Goal: Task Accomplishment & Management: Use online tool/utility

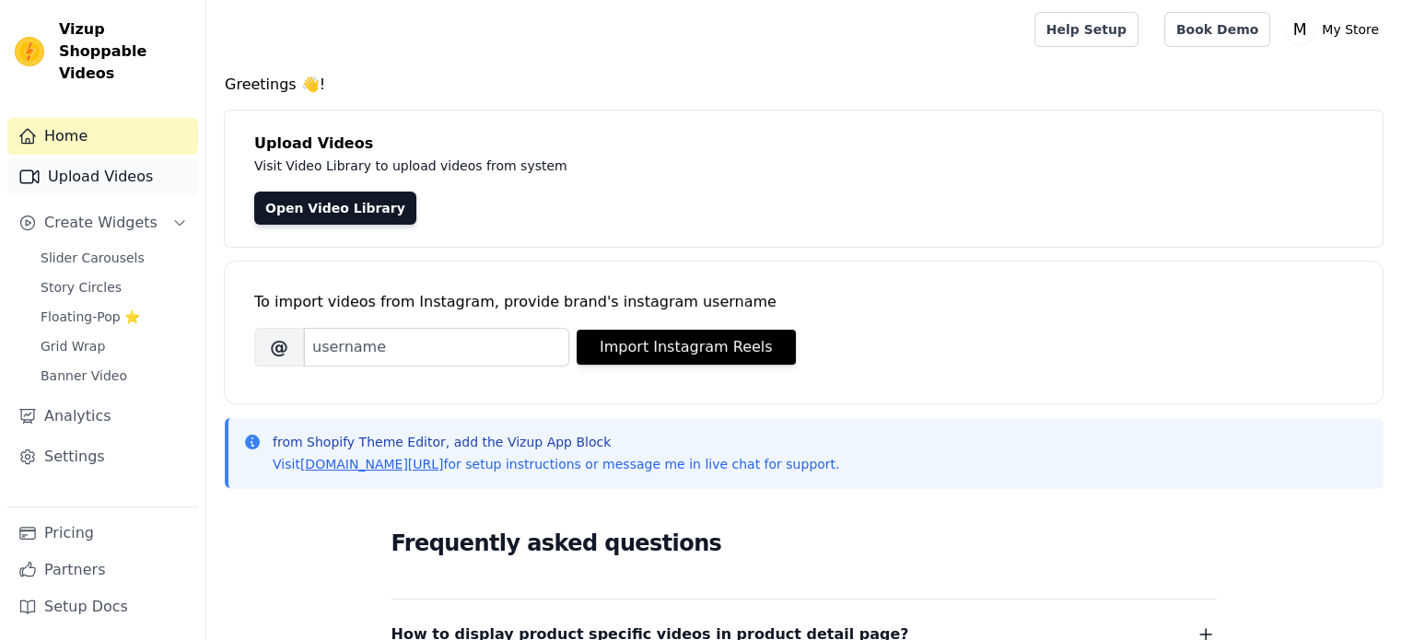
click at [28, 166] on icon "Sidebar" at bounding box center [29, 177] width 22 height 22
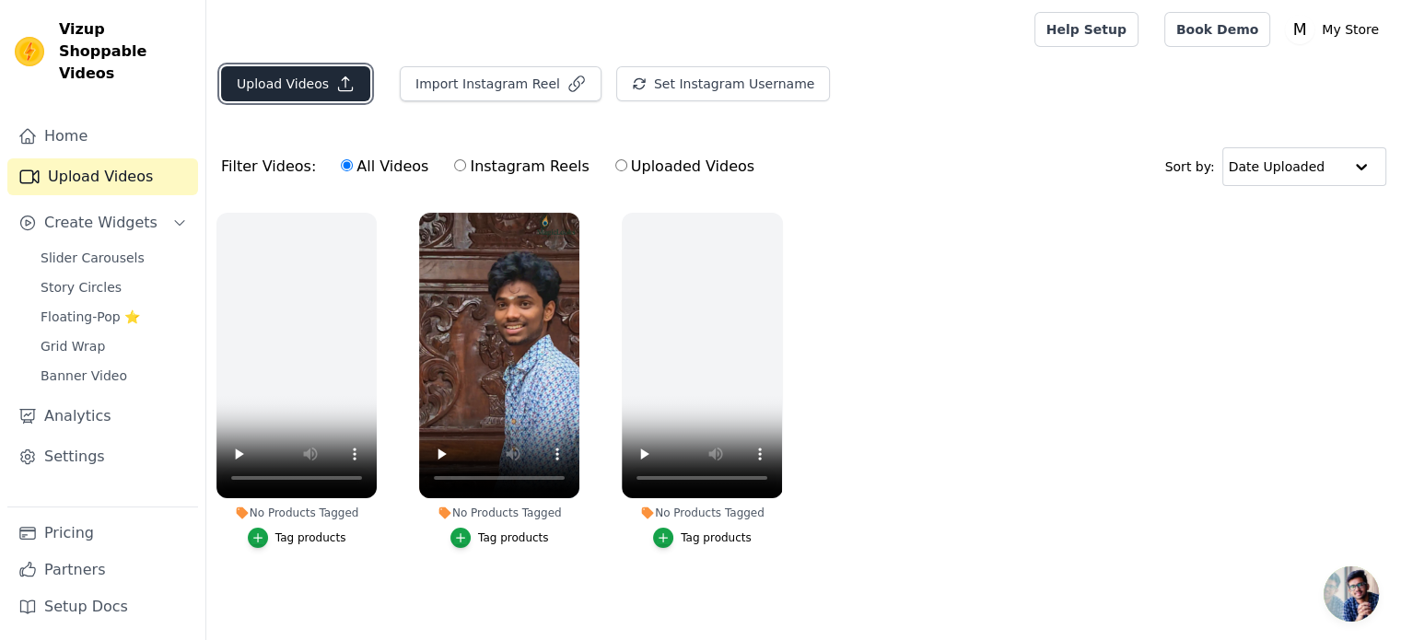
click at [297, 85] on button "Upload Videos" at bounding box center [295, 83] width 149 height 35
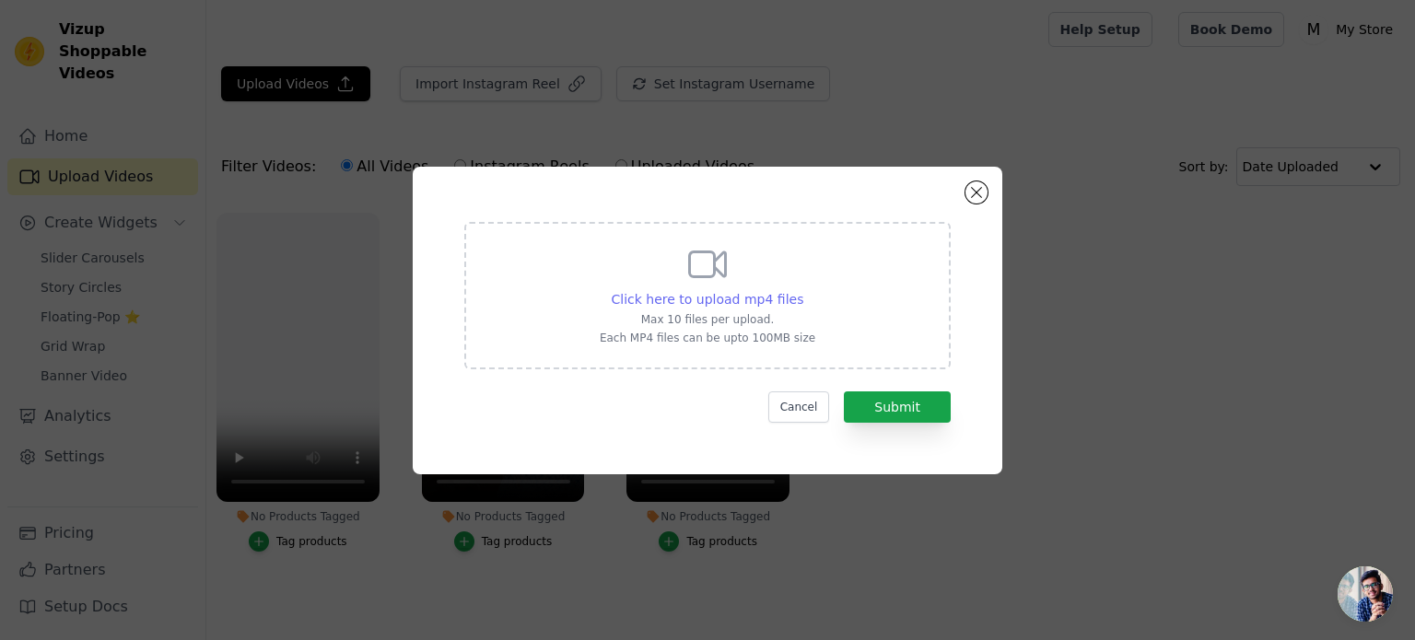
click at [706, 304] on span "Click here to upload mp4 files" at bounding box center [708, 299] width 193 height 15
click at [802, 290] on input "Click here to upload mp4 files Max 10 files per upload. Each MP4 files can be u…" at bounding box center [802, 289] width 1 height 1
click at [711, 292] on span "Click here to upload mp4 files" at bounding box center [708, 299] width 193 height 15
click at [802, 290] on input "Click here to upload mp4 files Max 10 files per upload. Each MP4 files can be u…" at bounding box center [802, 289] width 1 height 1
click at [785, 305] on span "Click here to upload mp4 files" at bounding box center [708, 299] width 193 height 15
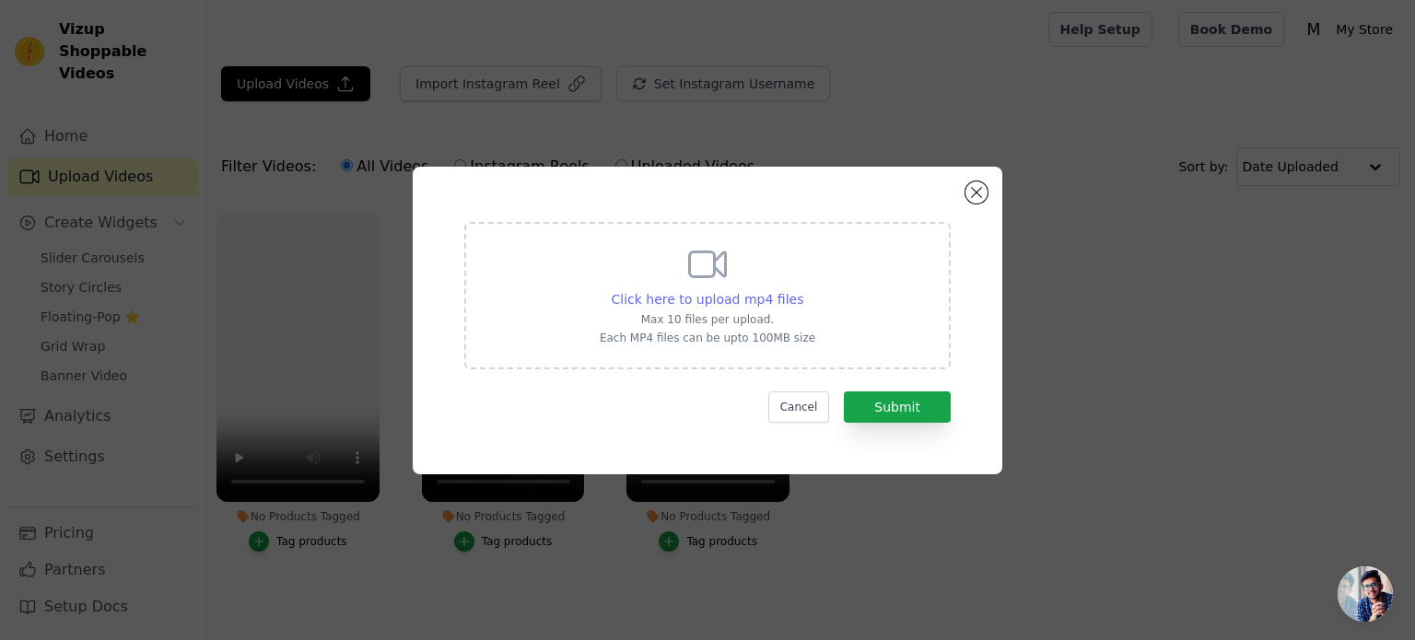
click at [802, 290] on input "Click here to upload mp4 files Max 10 files per upload. Each MP4 files can be u…" at bounding box center [802, 289] width 1 height 1
click at [719, 299] on span "Click here to upload mp4 files" at bounding box center [708, 299] width 193 height 15
click at [802, 290] on input "Click here to upload mp4 files Max 10 files per upload. Each MP4 files can be u…" at bounding box center [802, 289] width 1 height 1
type input "C:\fakepath\0717 (2)(1).mp4"
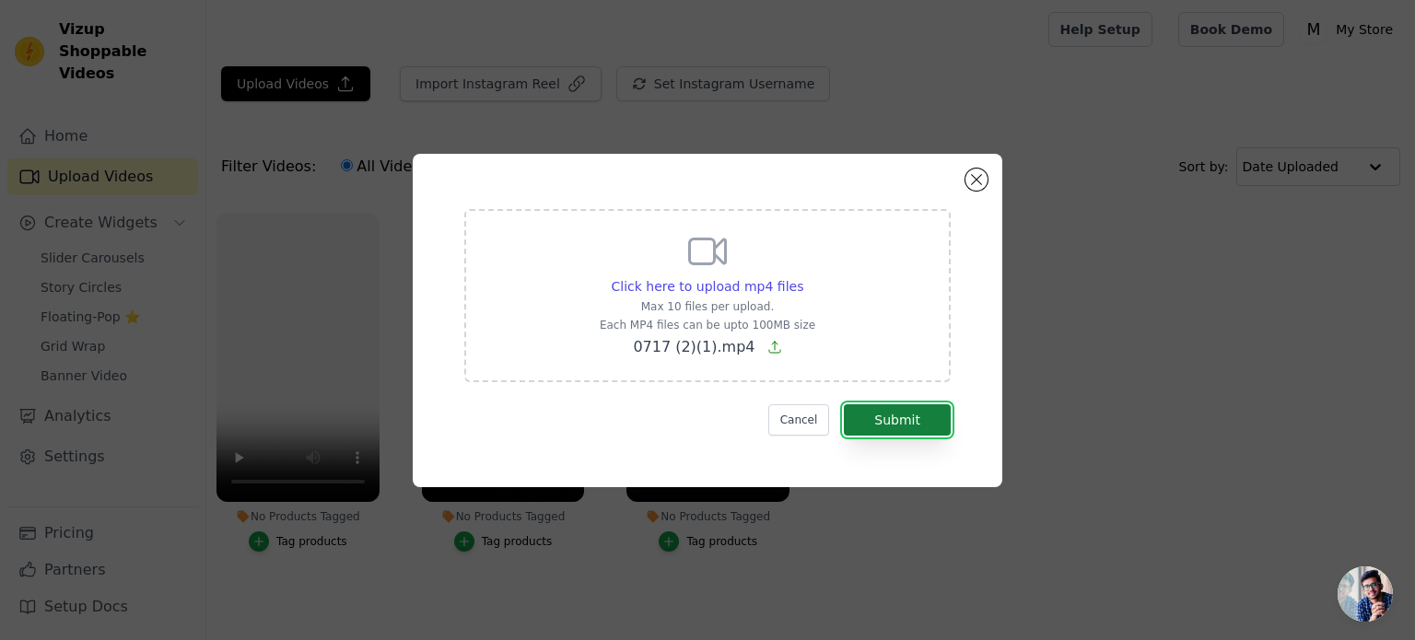
click at [882, 412] on button "Submit" at bounding box center [897, 419] width 107 height 31
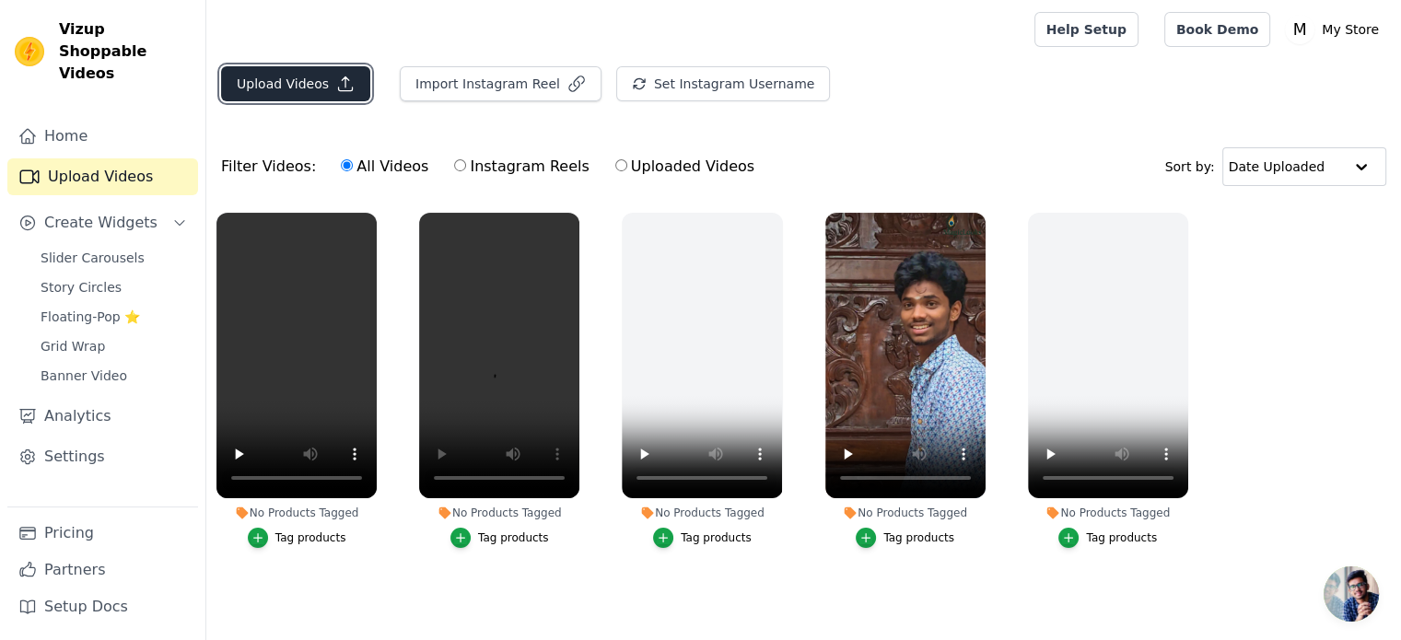
click at [310, 72] on button "Upload Videos" at bounding box center [295, 83] width 149 height 35
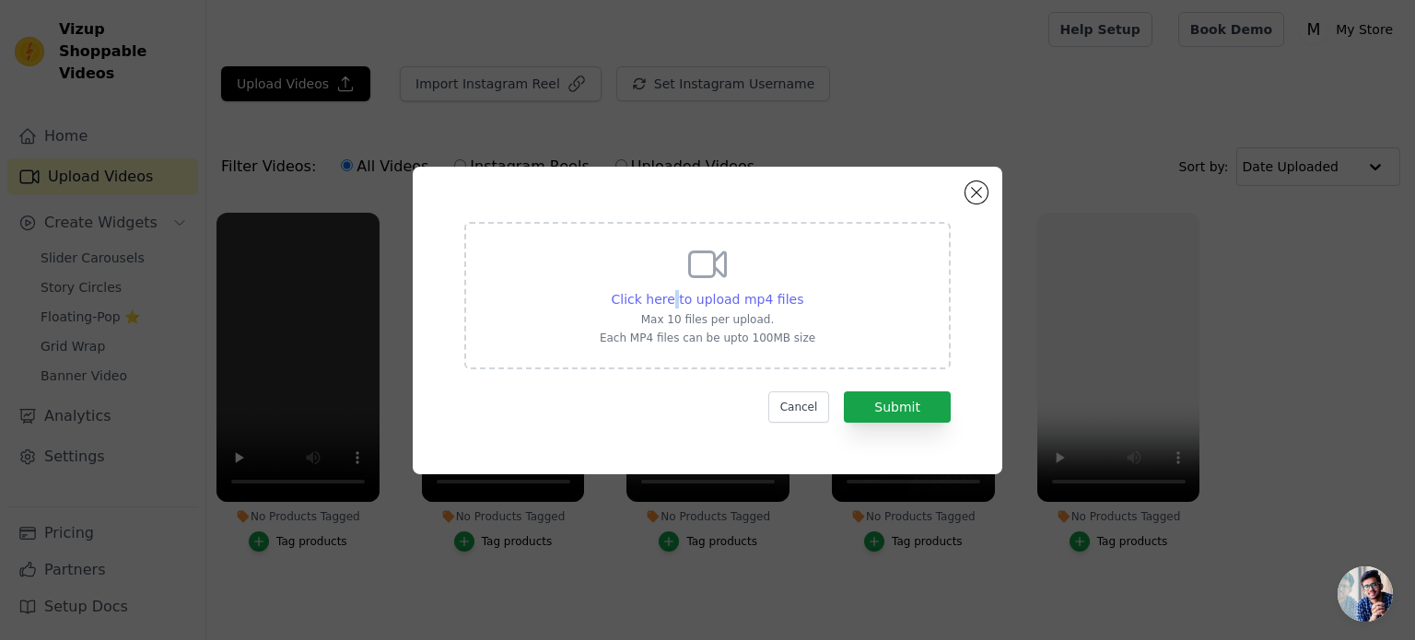
click at [679, 292] on span "Click here to upload mp4 files" at bounding box center [708, 299] width 193 height 15
click at [640, 285] on div "Click here to upload mp4 files Max 10 files per upload. Each MP4 files can be u…" at bounding box center [708, 293] width 216 height 103
click at [802, 289] on input "Click here to upload mp4 files Max 10 files per upload. Each MP4 files can be u…" at bounding box center [802, 289] width 1 height 1
type input "C:\fakepath\meta.mp4"
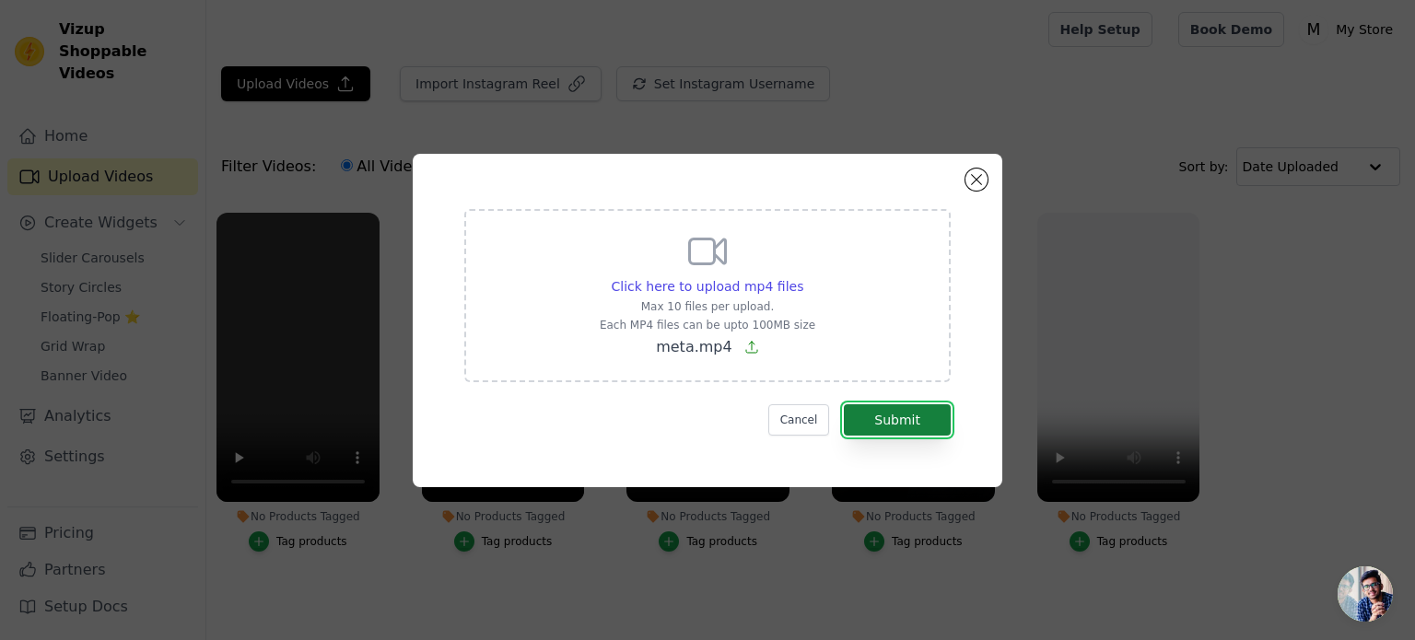
click at [929, 421] on button "Submit" at bounding box center [897, 419] width 107 height 31
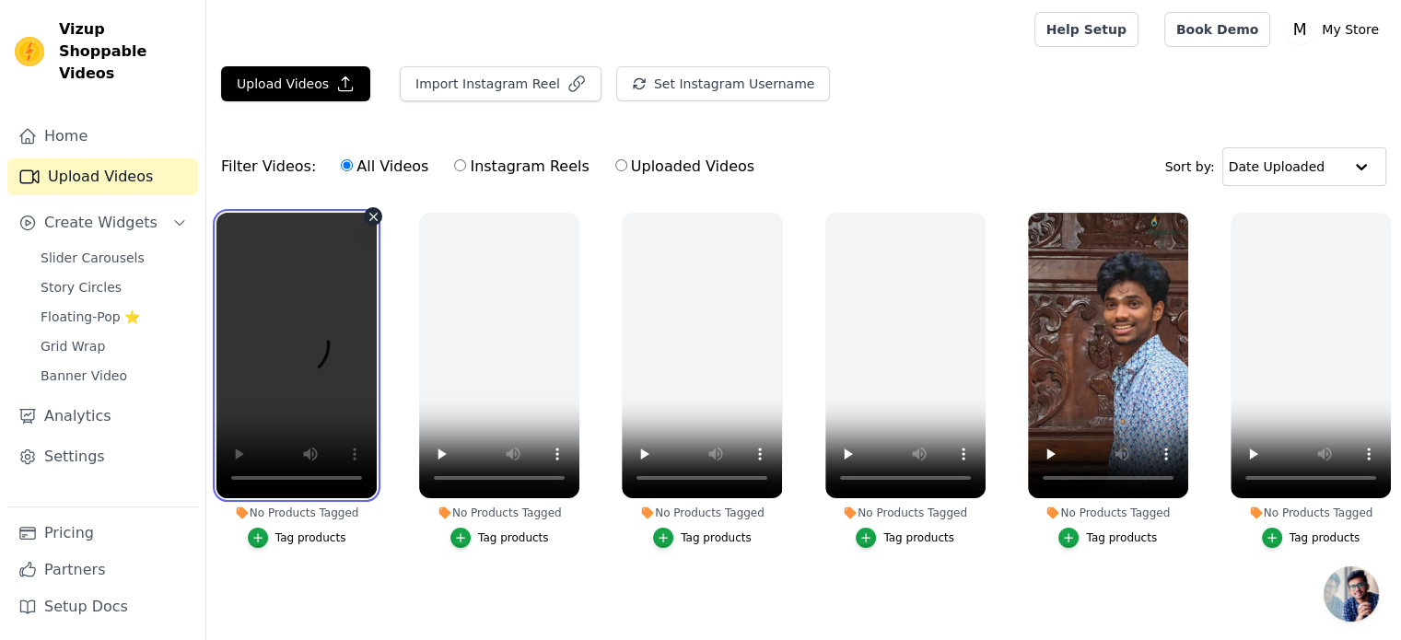
click at [275, 290] on video at bounding box center [296, 356] width 160 height 286
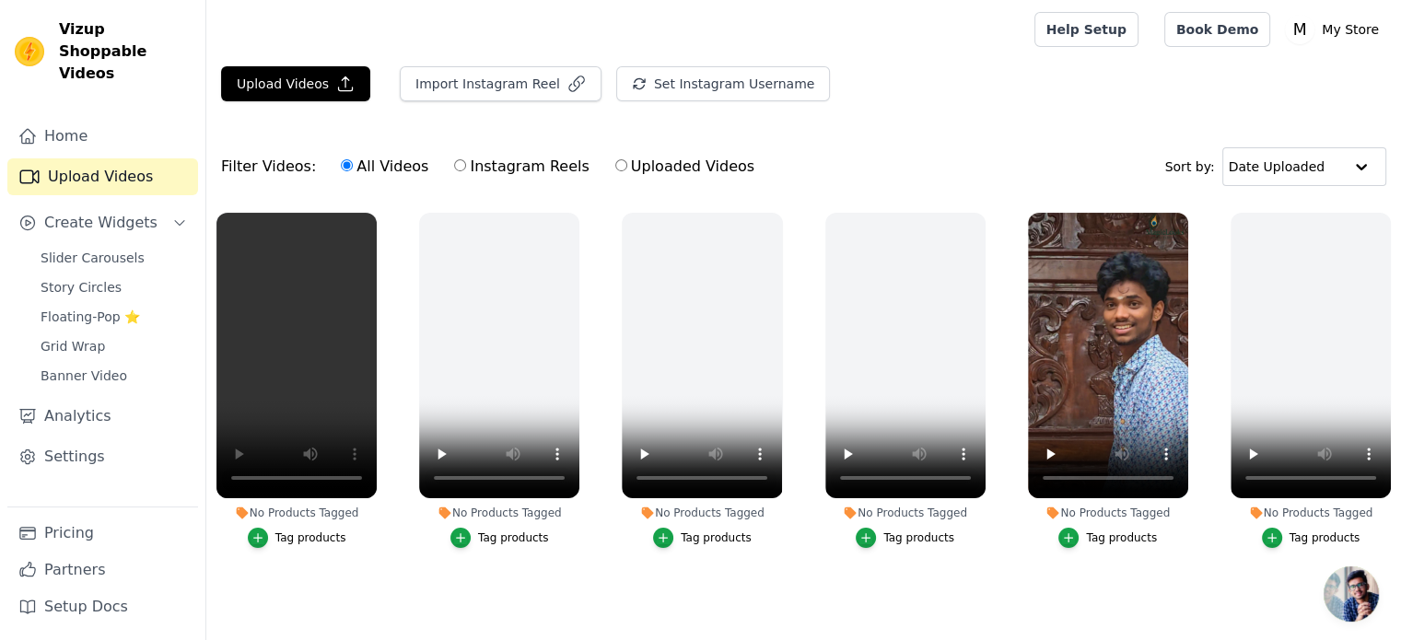
click at [368, 589] on ul "No Products Tagged Tag products No Products Tagged Tag products No Products Tag…" at bounding box center [803, 414] width 1195 height 422
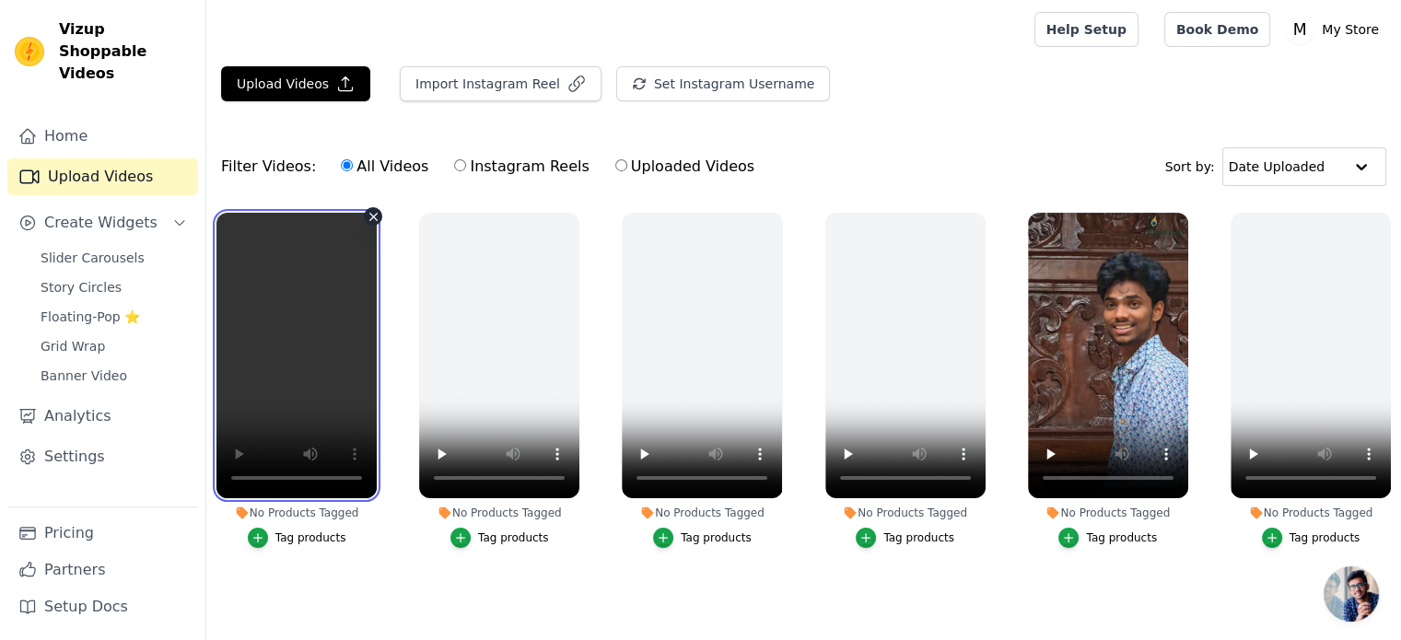
click at [370, 347] on video at bounding box center [296, 356] width 160 height 286
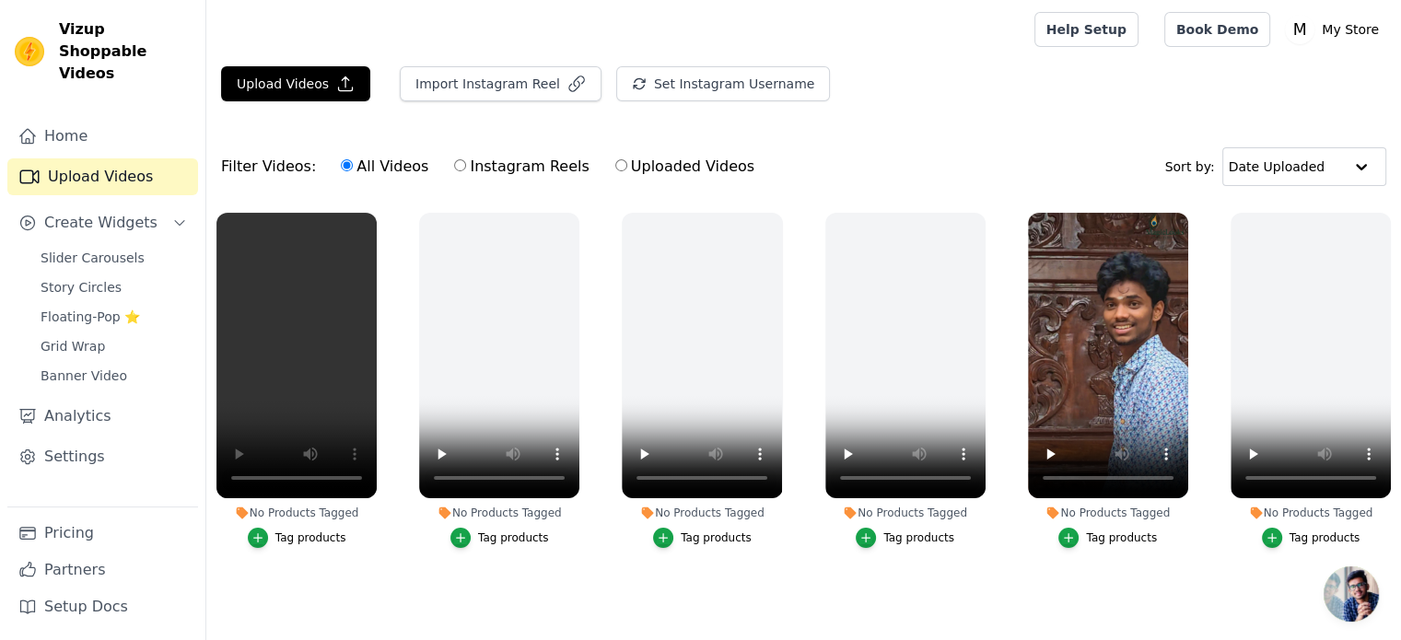
click at [320, 102] on div "Upload Videos Import Instagram Reel Set Instagram Username Import Latest IG Ree…" at bounding box center [803, 91] width 1195 height 50
click at [325, 78] on button "Upload Videos" at bounding box center [295, 83] width 149 height 35
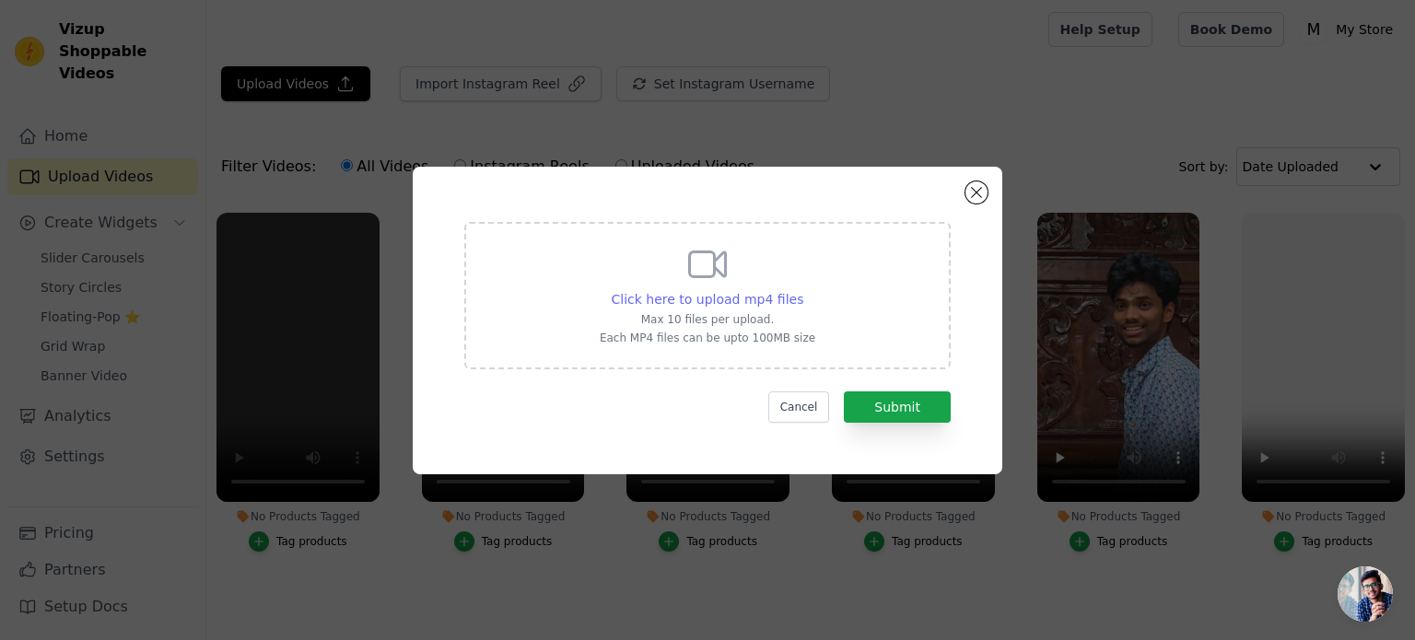
click at [732, 307] on span "Click here to upload mp4 files" at bounding box center [708, 299] width 193 height 15
click at [802, 290] on input "Click here to upload mp4 files Max 10 files per upload. Each MP4 files can be u…" at bounding box center [802, 289] width 1 height 1
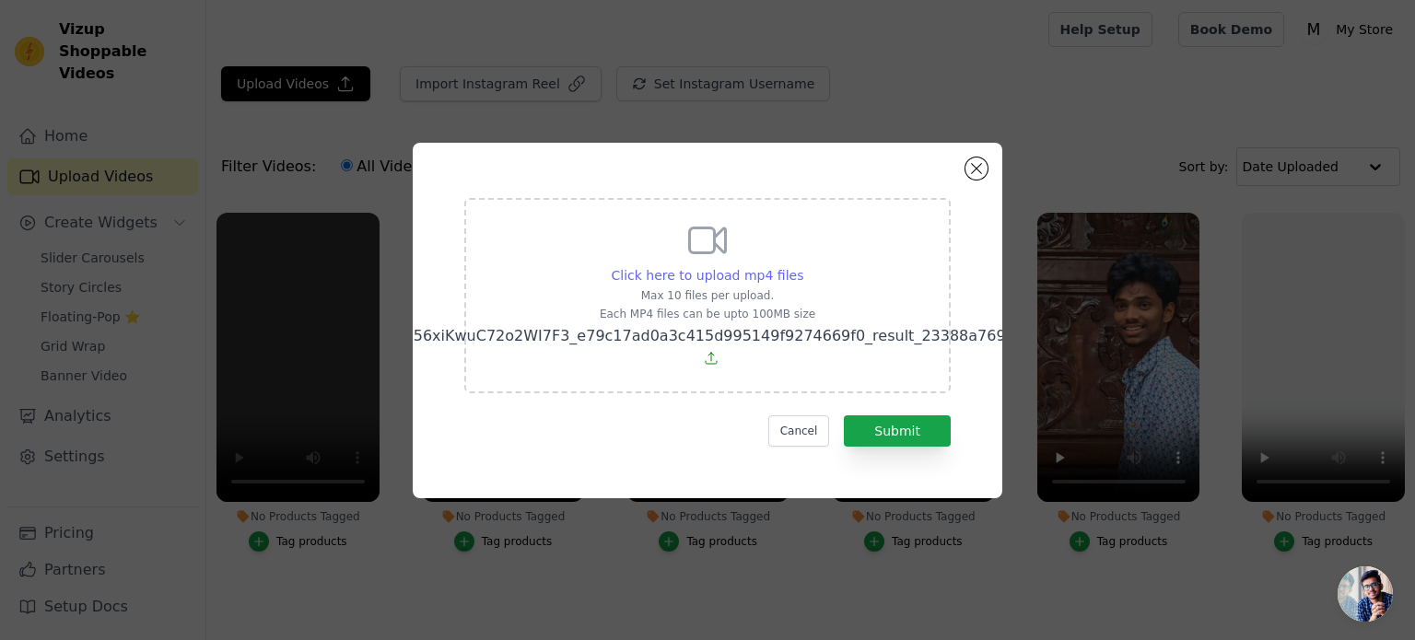
click at [684, 268] on span "Click here to upload mp4 files" at bounding box center [708, 275] width 193 height 15
click at [802, 265] on input "Click here to upload mp4 files Max 10 files per upload. Each MP4 files can be u…" at bounding box center [802, 265] width 1 height 1
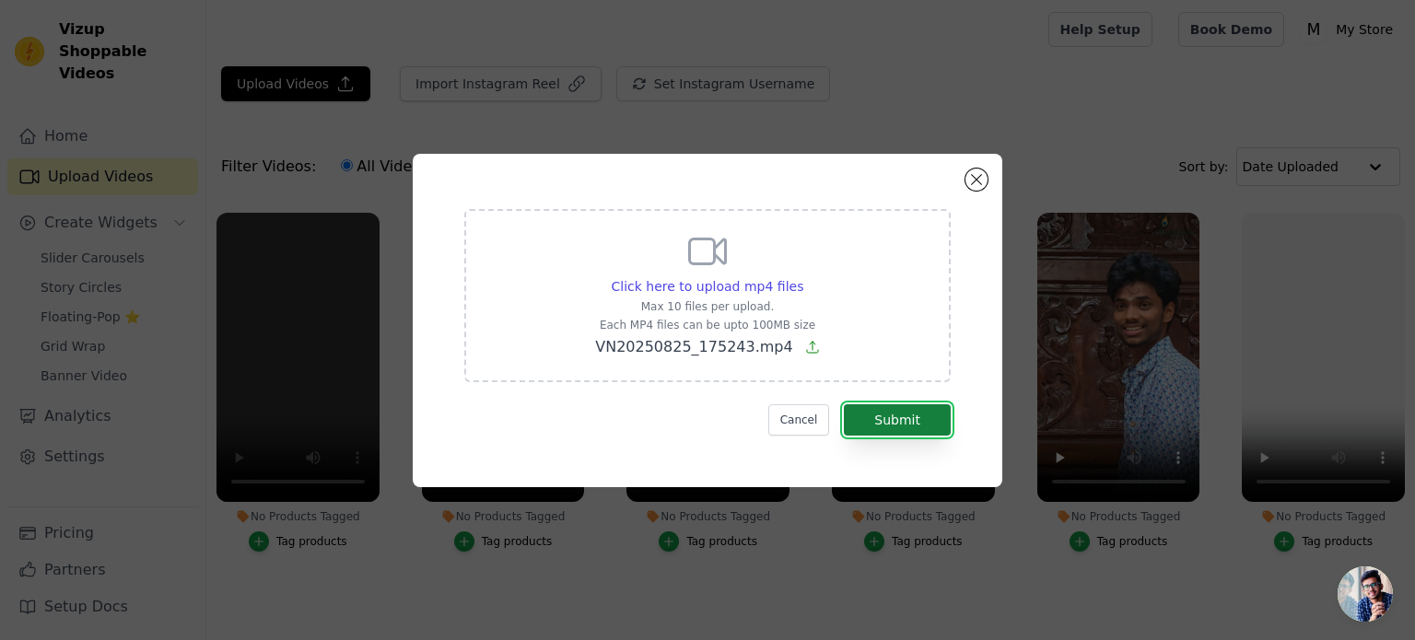
click at [871, 415] on button "Submit" at bounding box center [897, 419] width 107 height 31
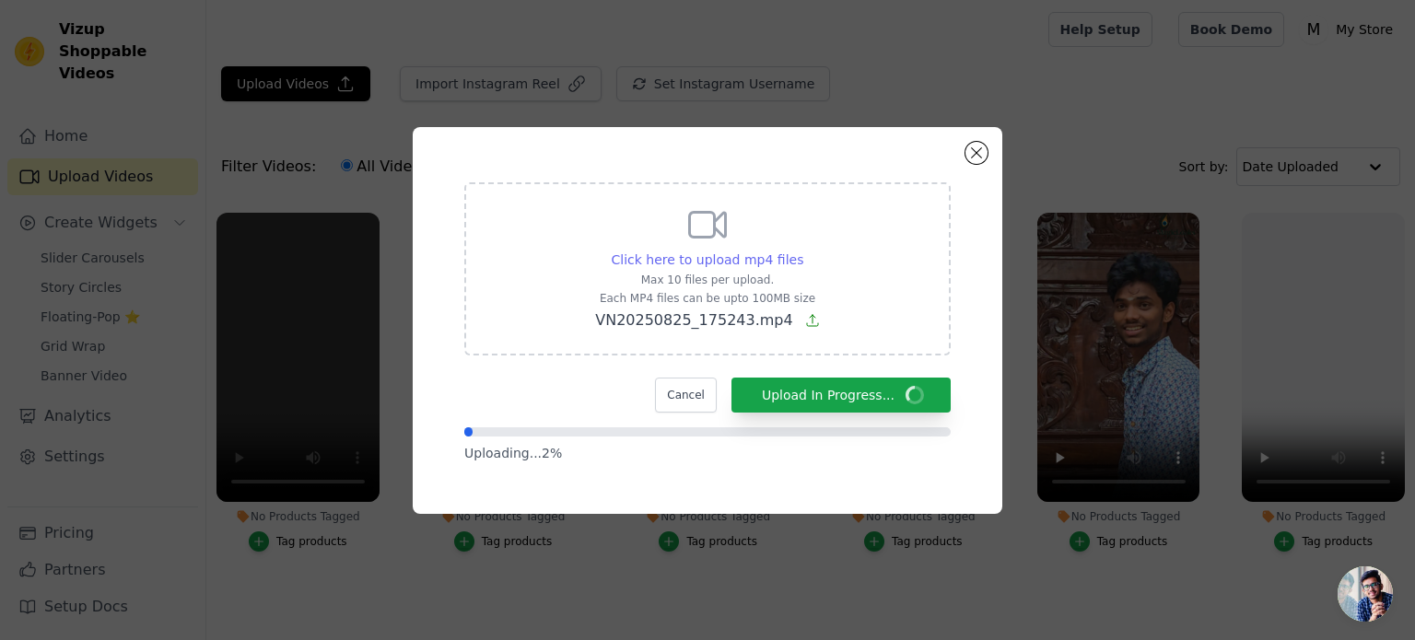
click at [700, 263] on span "Click here to upload mp4 files" at bounding box center [708, 259] width 193 height 15
click at [802, 251] on input "Click here to upload mp4 files Max 10 files per upload. Each MP4 files can be u…" at bounding box center [802, 250] width 1 height 1
type input "C:\fakepath\aiavatar_user_instant_model_9b456xiKwuC72o2WI7F3_e79c17ad0a3c415d99…"
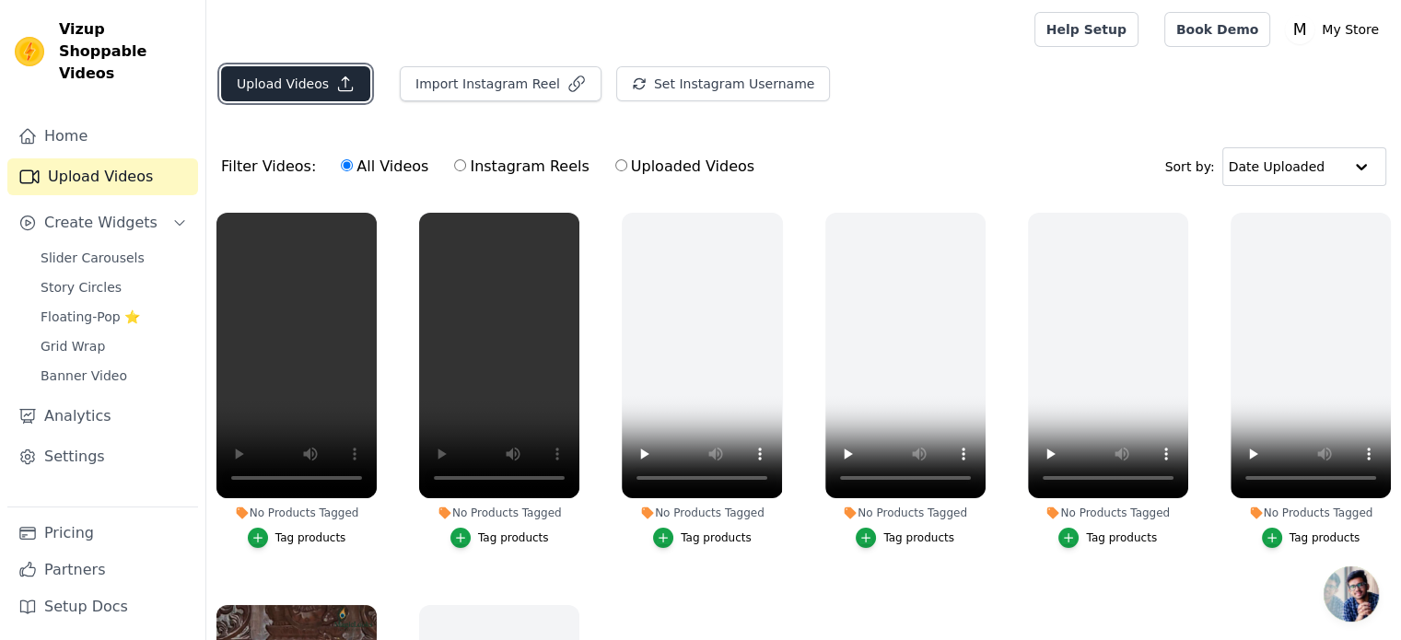
click at [328, 85] on button "Upload Videos" at bounding box center [295, 83] width 149 height 35
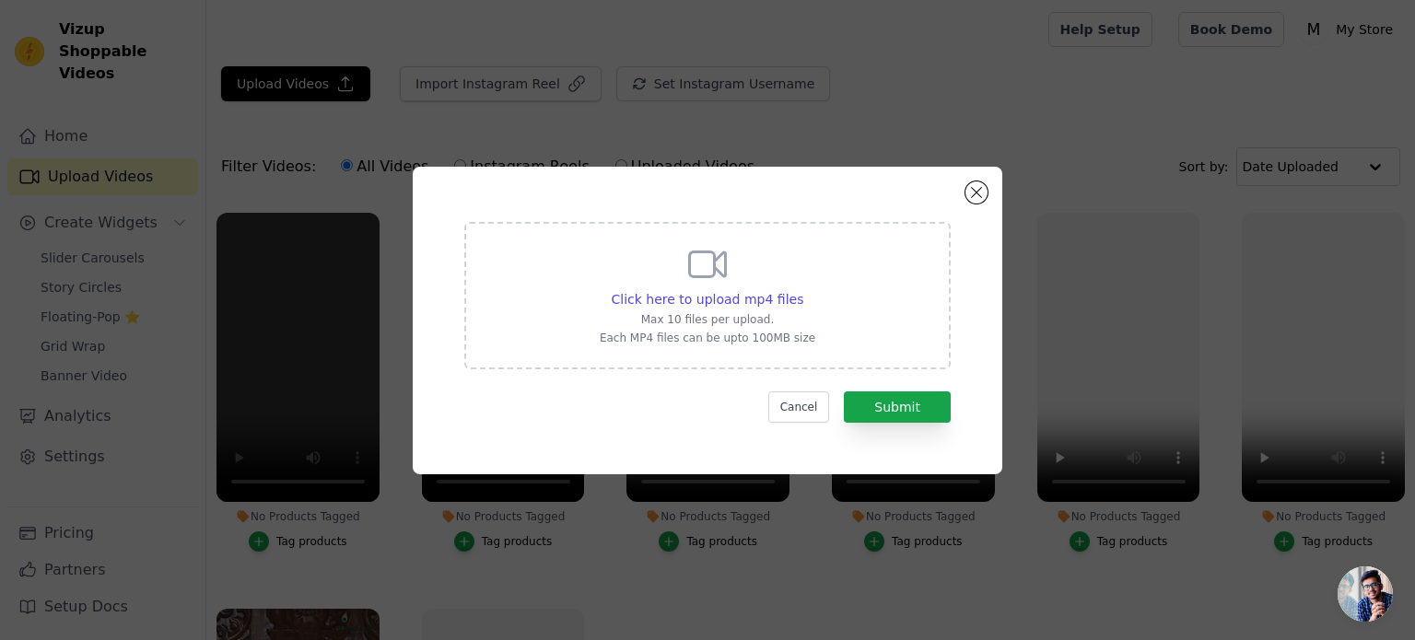
click at [719, 282] on icon at bounding box center [707, 264] width 44 height 44
click at [802, 289] on input "Click here to upload mp4 files Max 10 files per upload. Each MP4 files can be u…" at bounding box center [802, 289] width 1 height 1
type input "C:\fakepath\aiavatar_user_instant_model_9b456xiKwuC72o2WI7F3_e79c17ad0a3c415d99…"
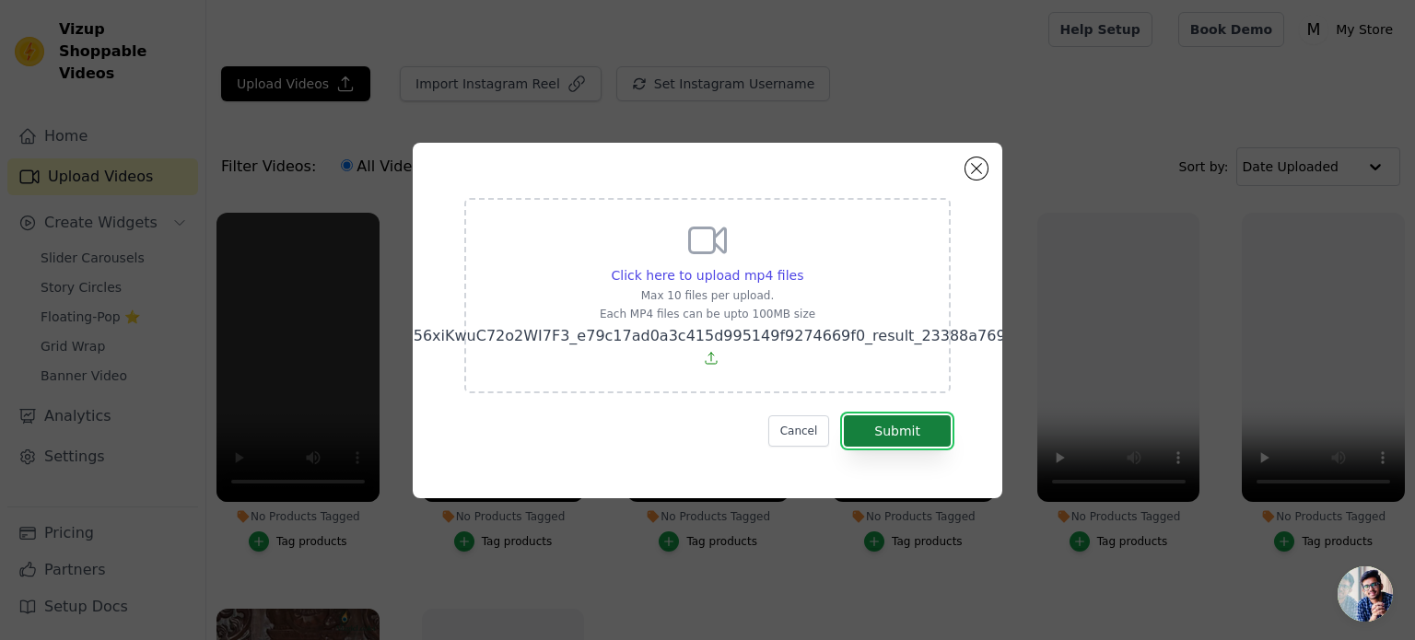
click at [862, 419] on button "Submit" at bounding box center [897, 430] width 107 height 31
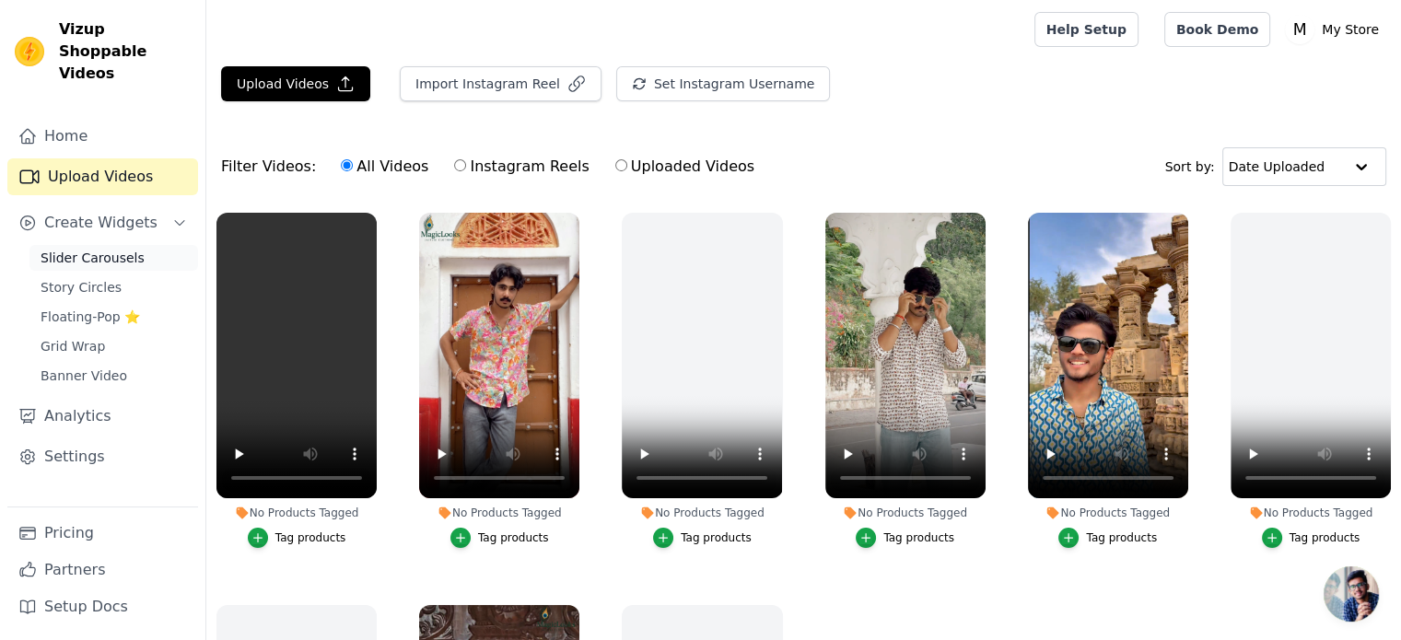
click at [111, 249] on span "Slider Carousels" at bounding box center [93, 258] width 104 height 18
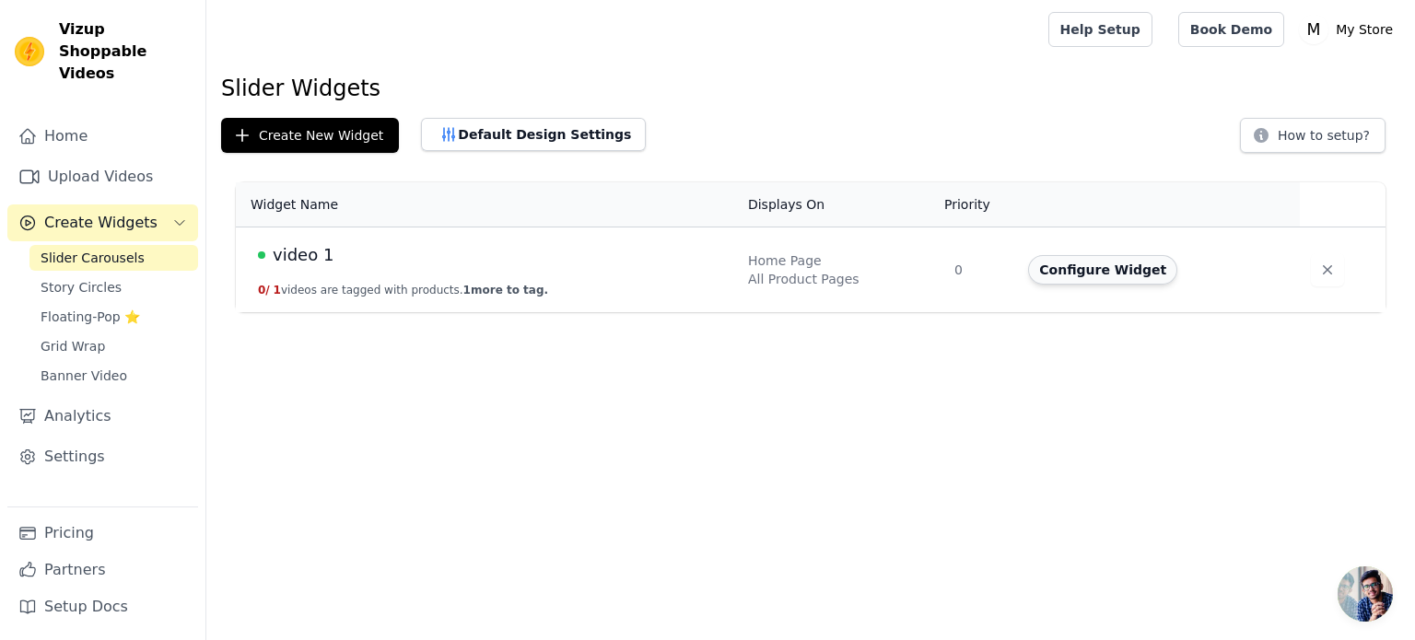
click at [1043, 263] on button "Configure Widget" at bounding box center [1102, 269] width 149 height 29
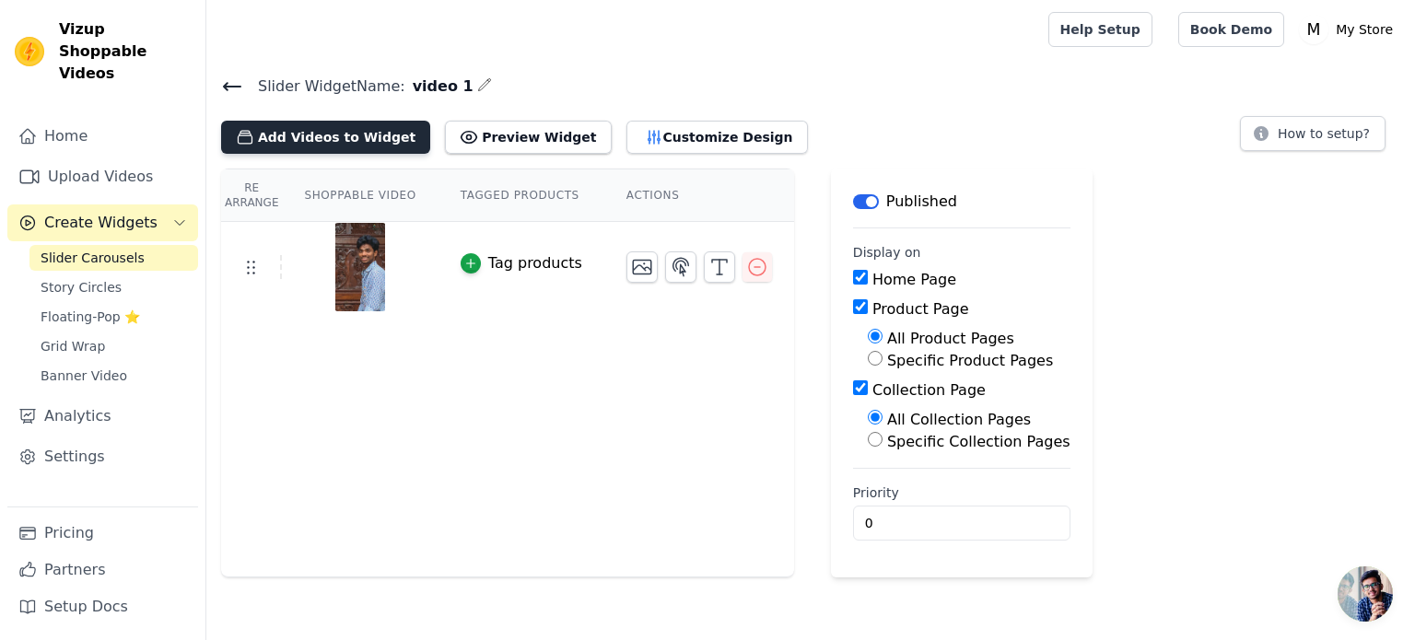
click at [343, 135] on button "Add Videos to Widget" at bounding box center [325, 137] width 209 height 33
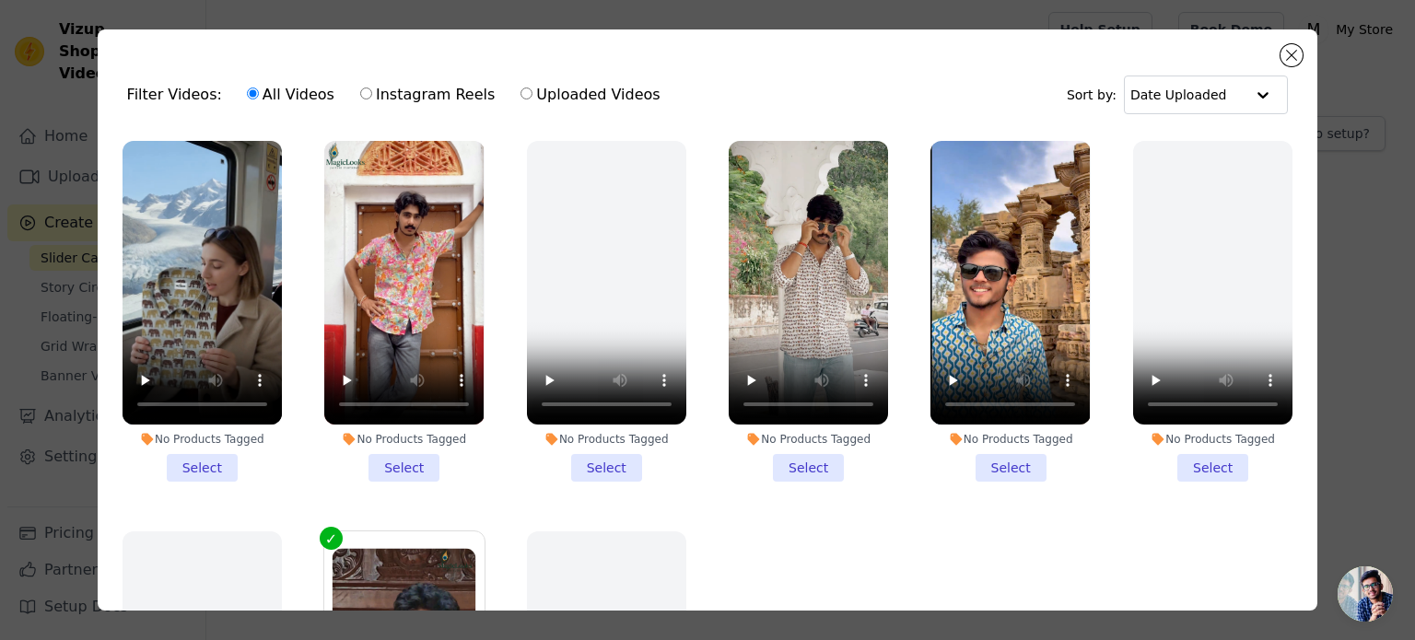
click at [384, 456] on li "No Products Tagged Select" at bounding box center [403, 311] width 159 height 341
click at [0, 0] on input "No Products Tagged Select" at bounding box center [0, 0] width 0 height 0
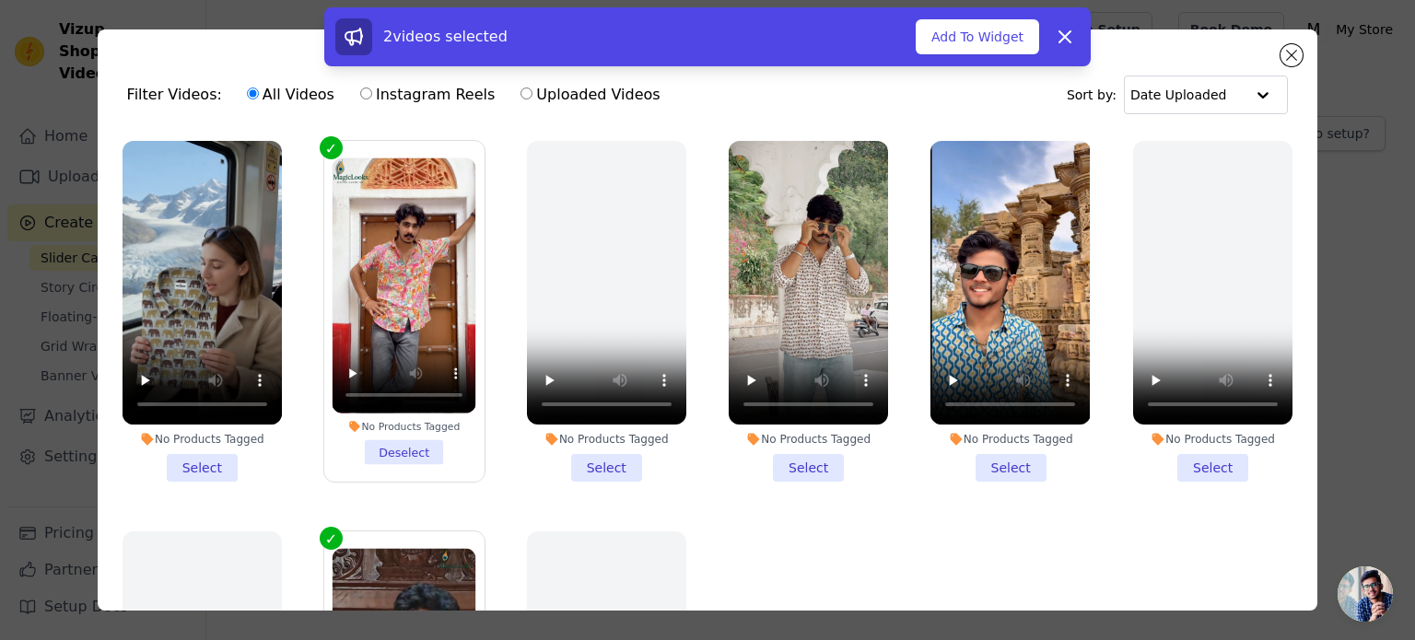
click at [205, 457] on li "No Products Tagged Select" at bounding box center [202, 311] width 159 height 341
click at [0, 0] on input "No Products Tagged Select" at bounding box center [0, 0] width 0 height 0
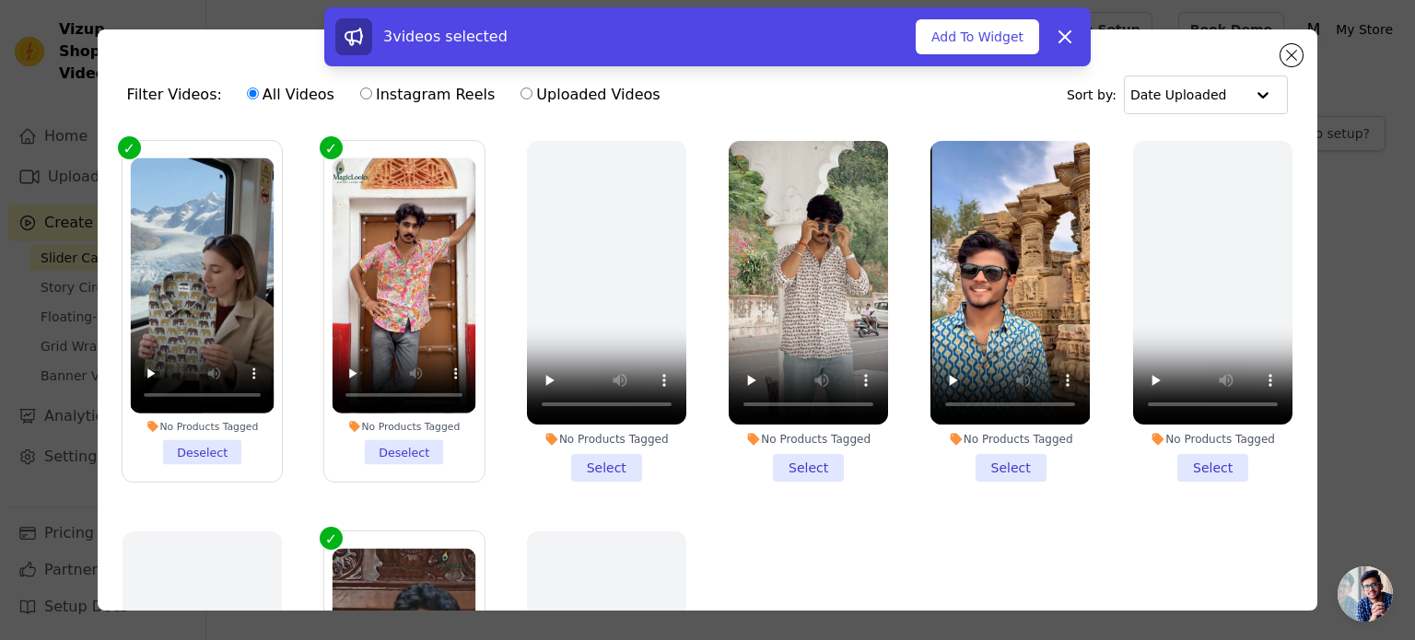
click at [797, 456] on li "No Products Tagged Select" at bounding box center [808, 311] width 159 height 341
click at [0, 0] on input "No Products Tagged Select" at bounding box center [0, 0] width 0 height 0
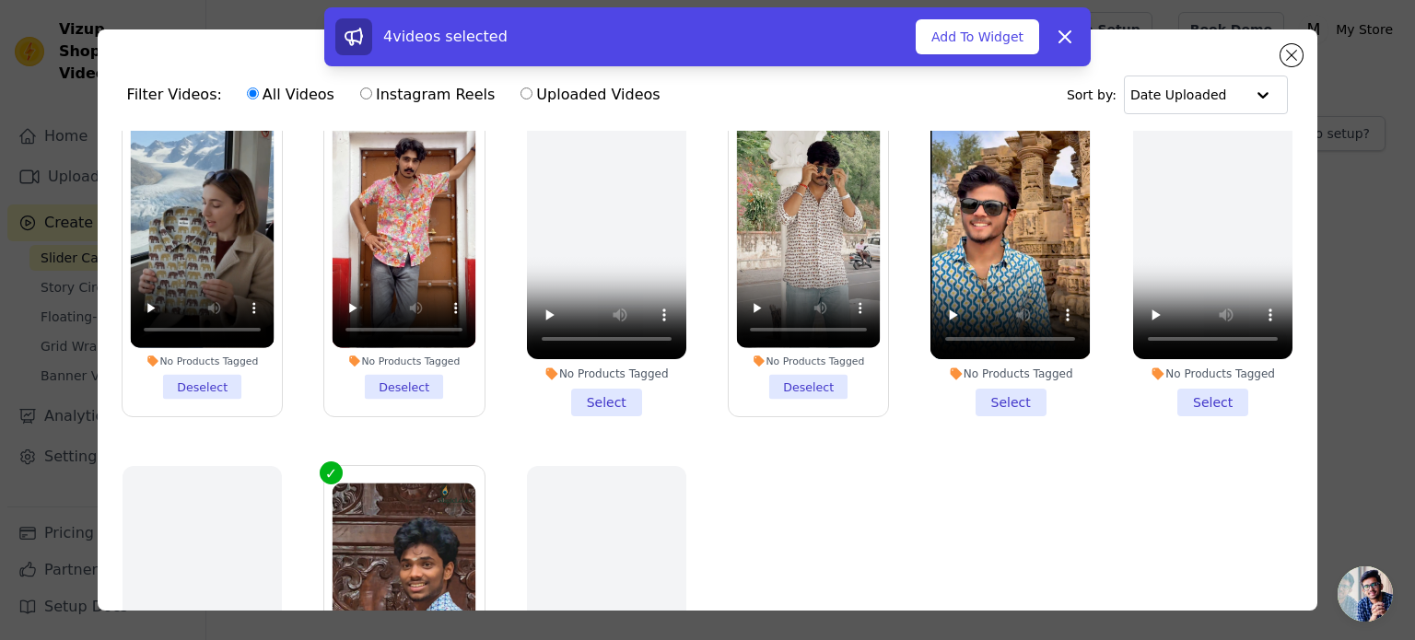
scroll to position [195, 0]
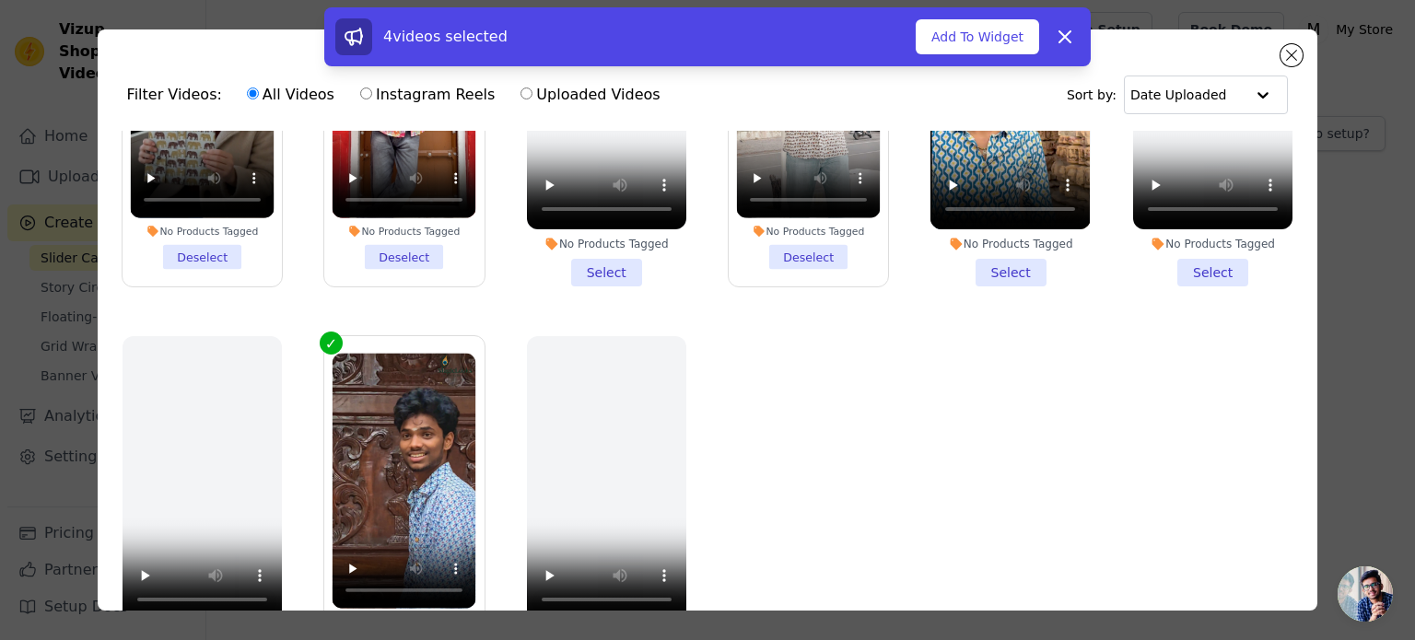
click at [1007, 256] on li "No Products Tagged Select" at bounding box center [1009, 116] width 159 height 341
click at [0, 0] on input "No Products Tagged Select" at bounding box center [0, 0] width 0 height 0
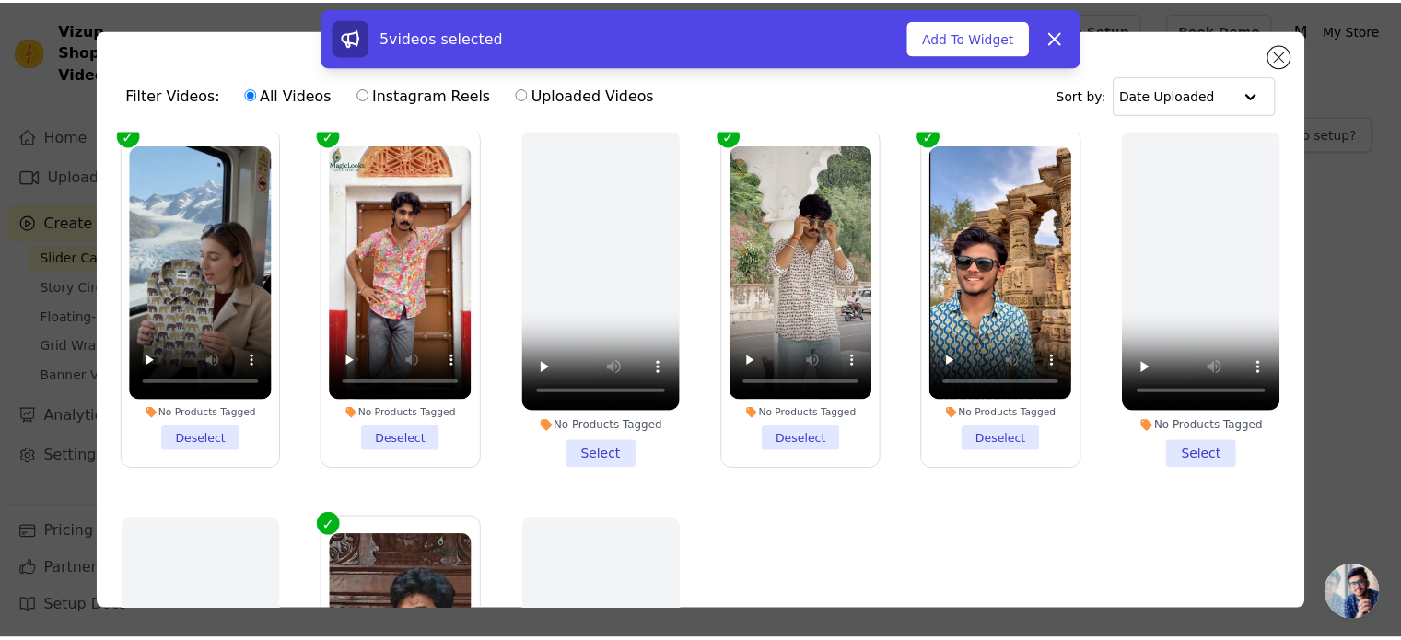
scroll to position [0, 0]
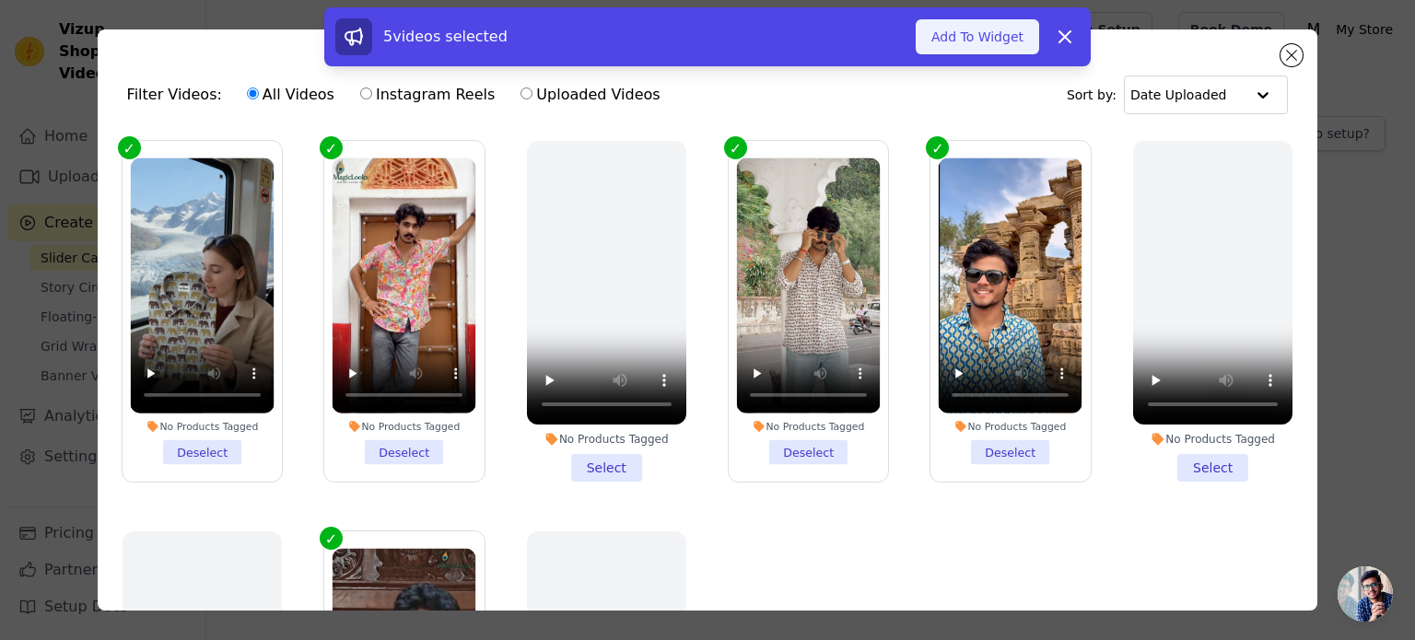
click at [1005, 37] on button "Add To Widget" at bounding box center [977, 36] width 123 height 35
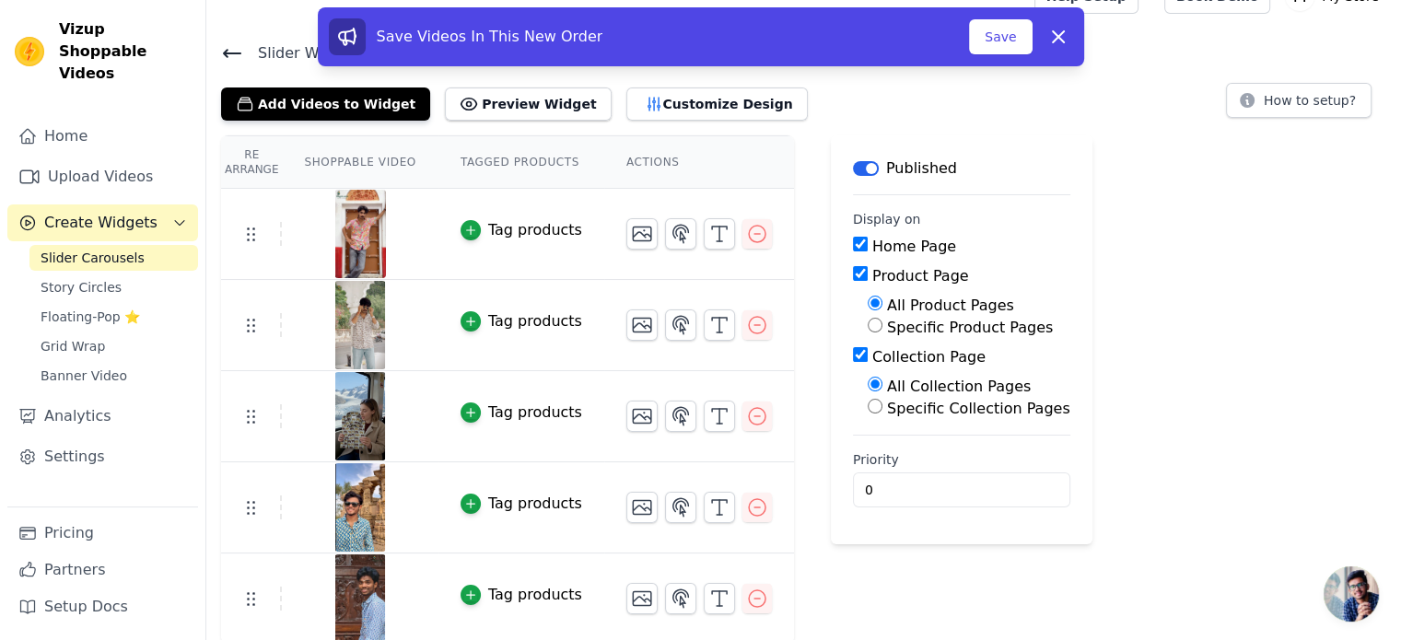
scroll to position [35, 0]
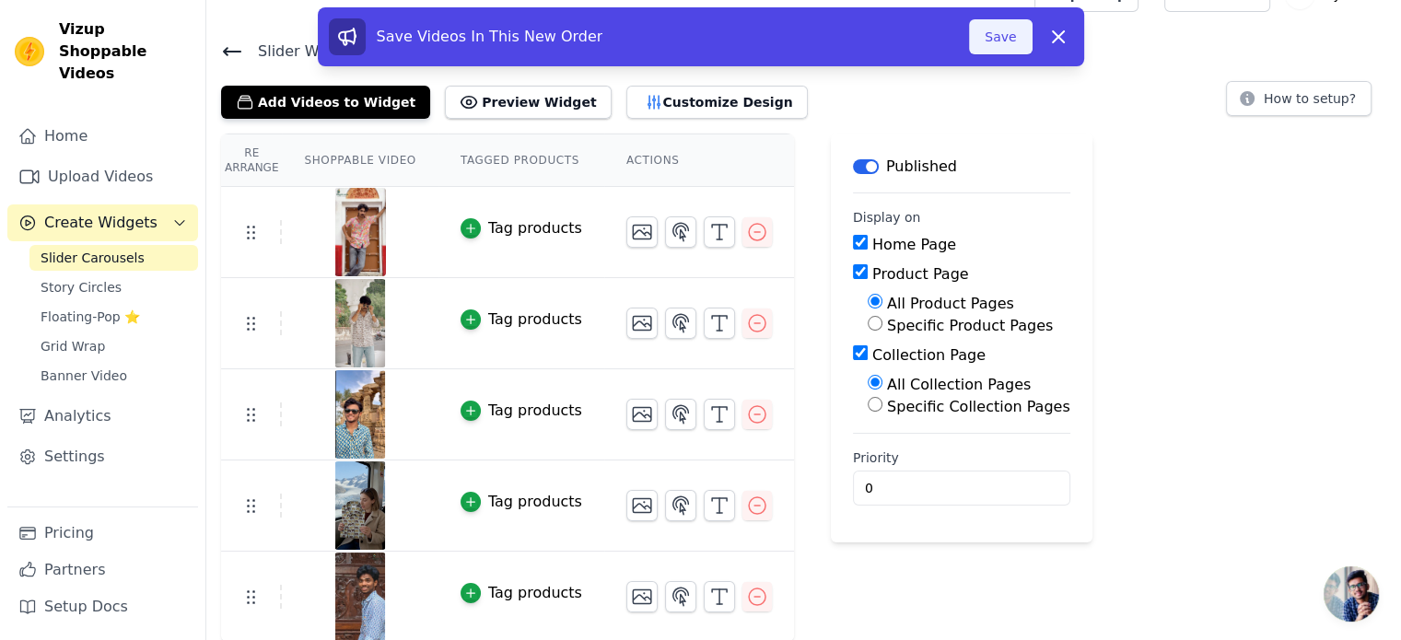
click at [1014, 36] on button "Save" at bounding box center [1000, 36] width 63 height 35
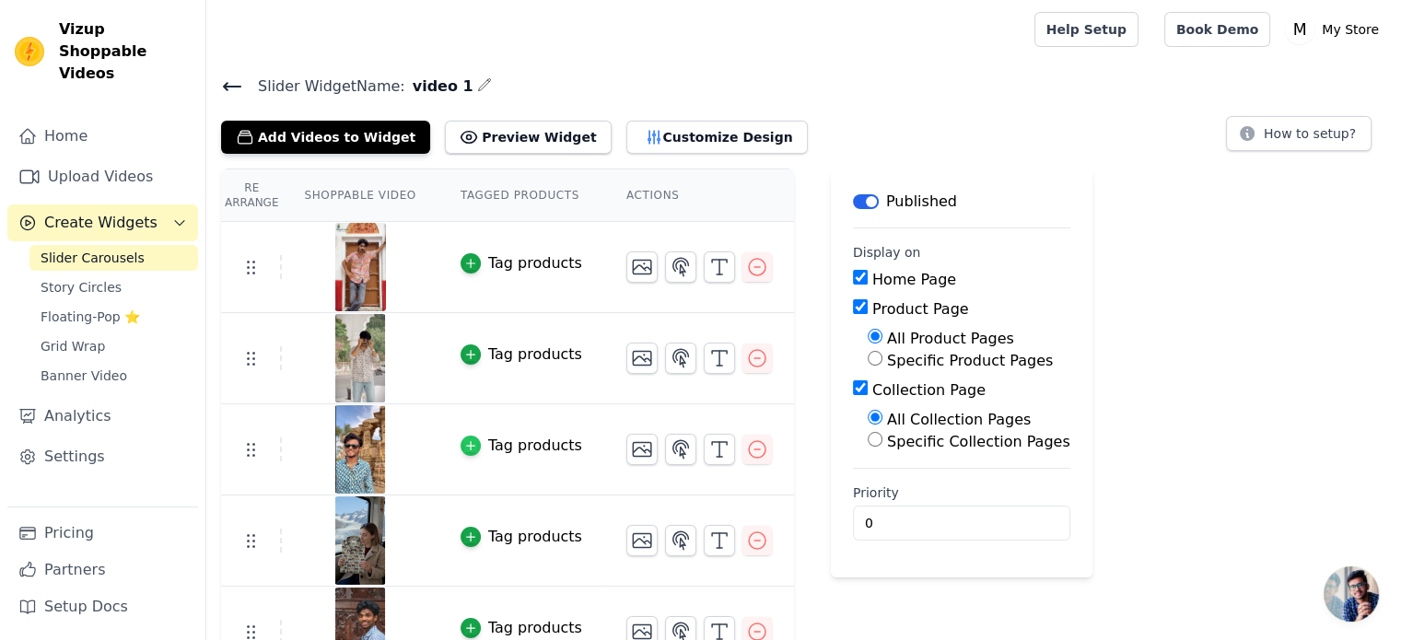
click at [464, 448] on icon "button" at bounding box center [470, 445] width 13 height 13
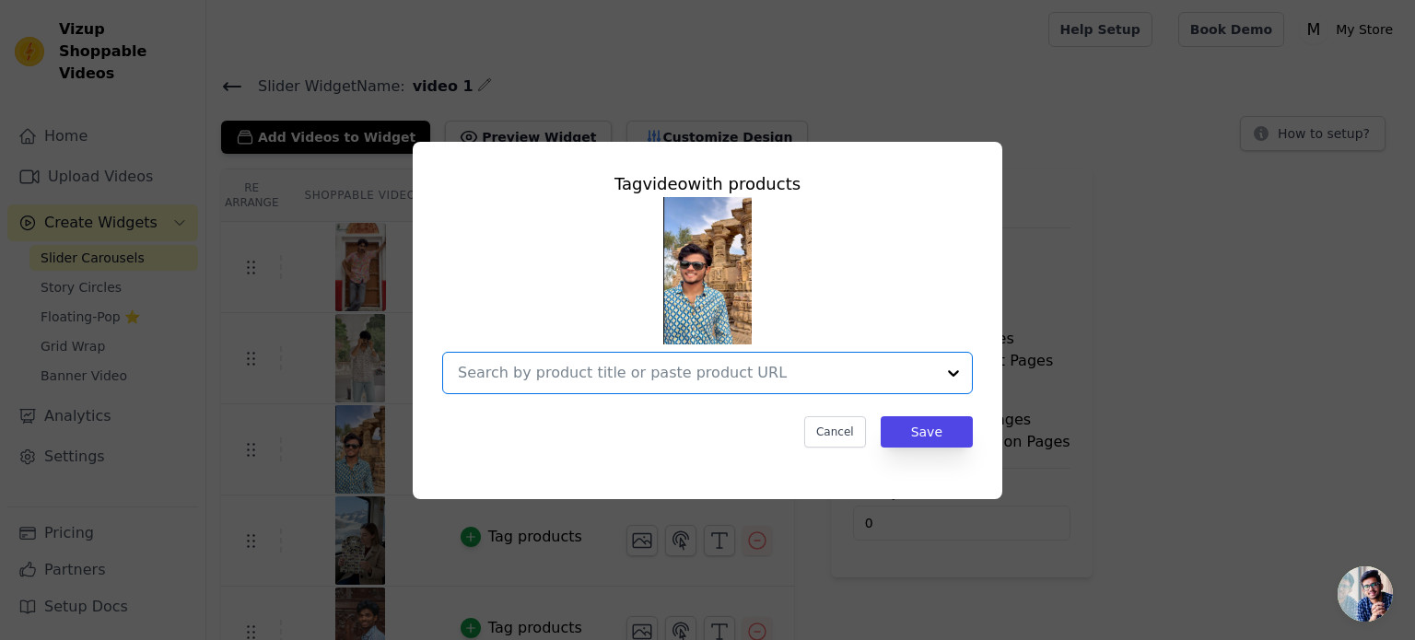
click at [568, 371] on input "text" at bounding box center [696, 373] width 477 height 22
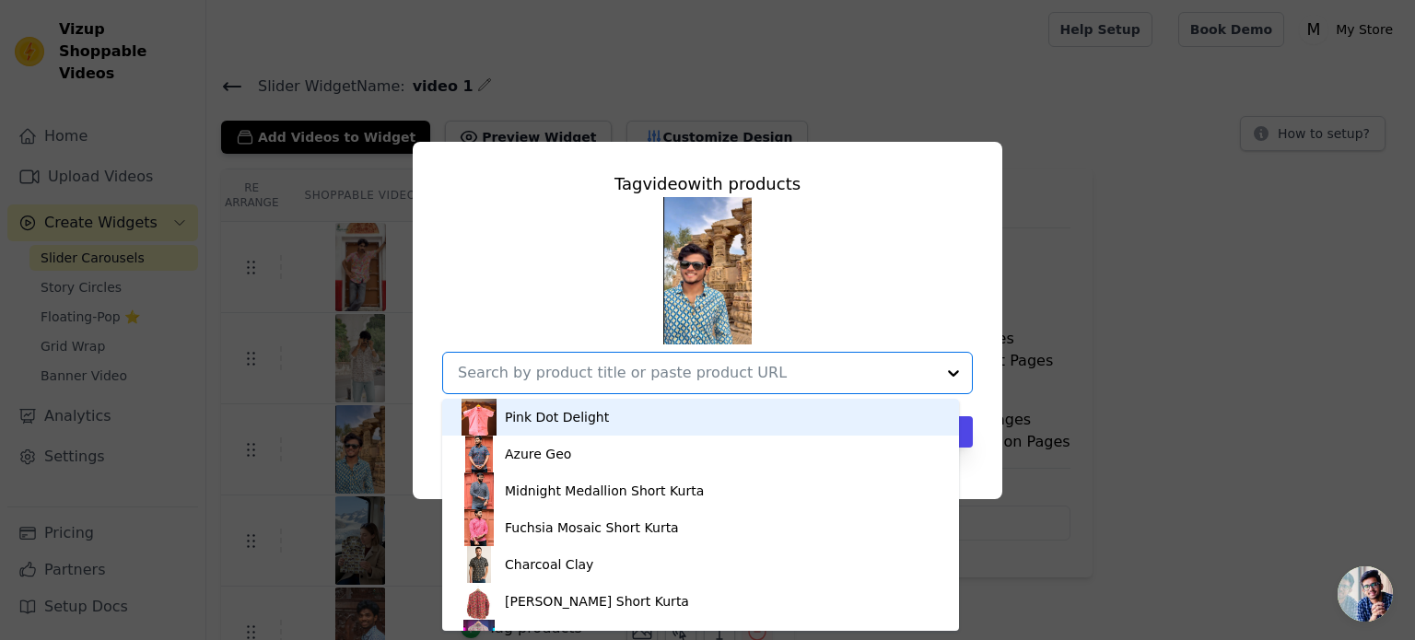
click at [656, 369] on input "text" at bounding box center [696, 373] width 477 height 22
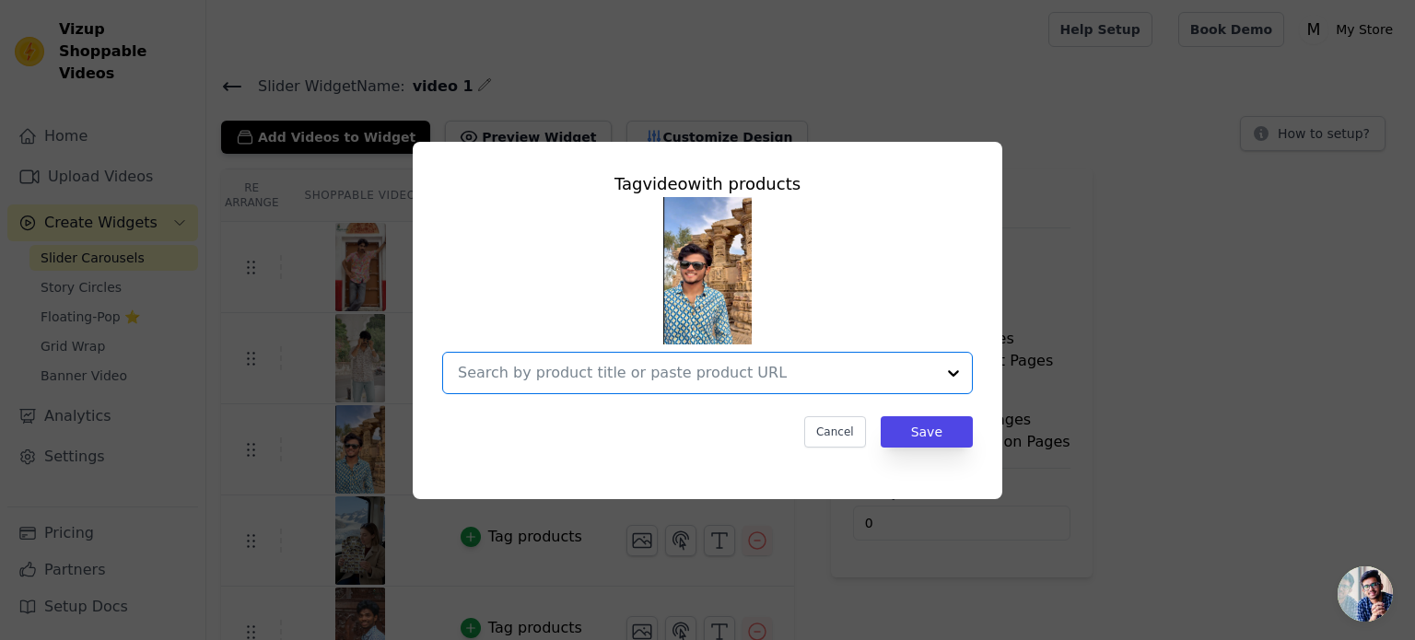
click at [631, 368] on input "text" at bounding box center [696, 373] width 477 height 22
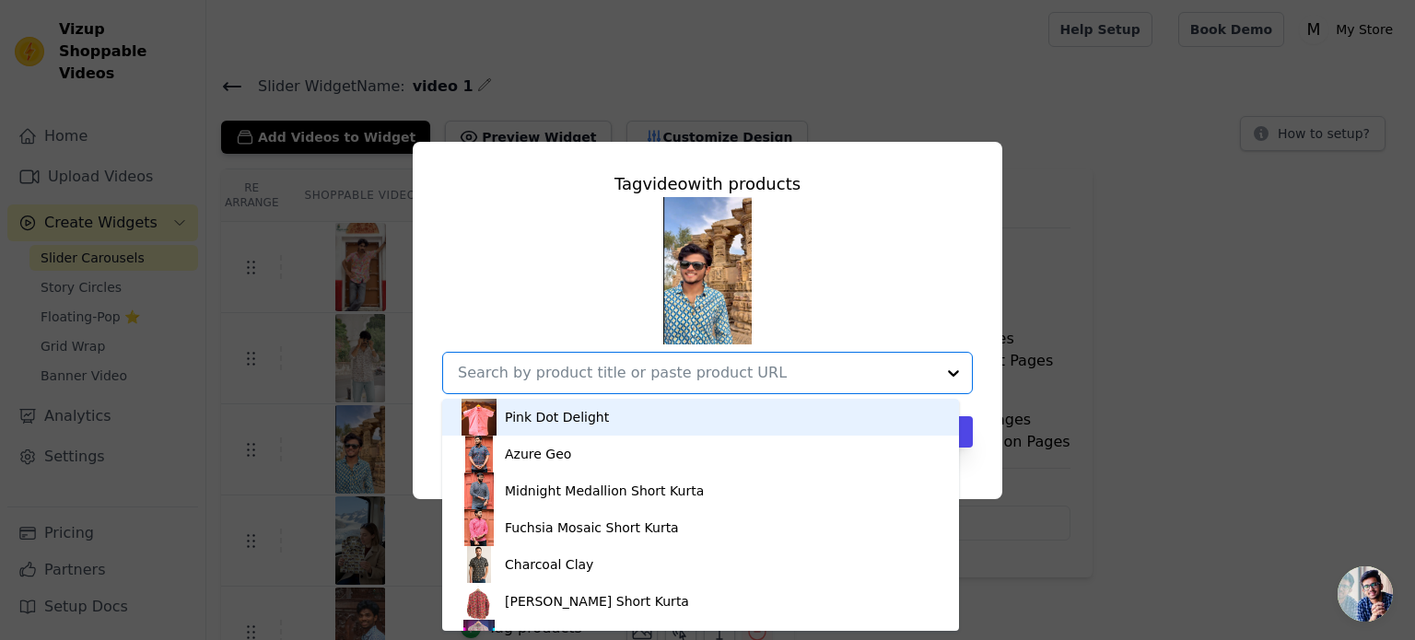
paste input "Mosaic Bloom"
type input "Mosaic Bloom"
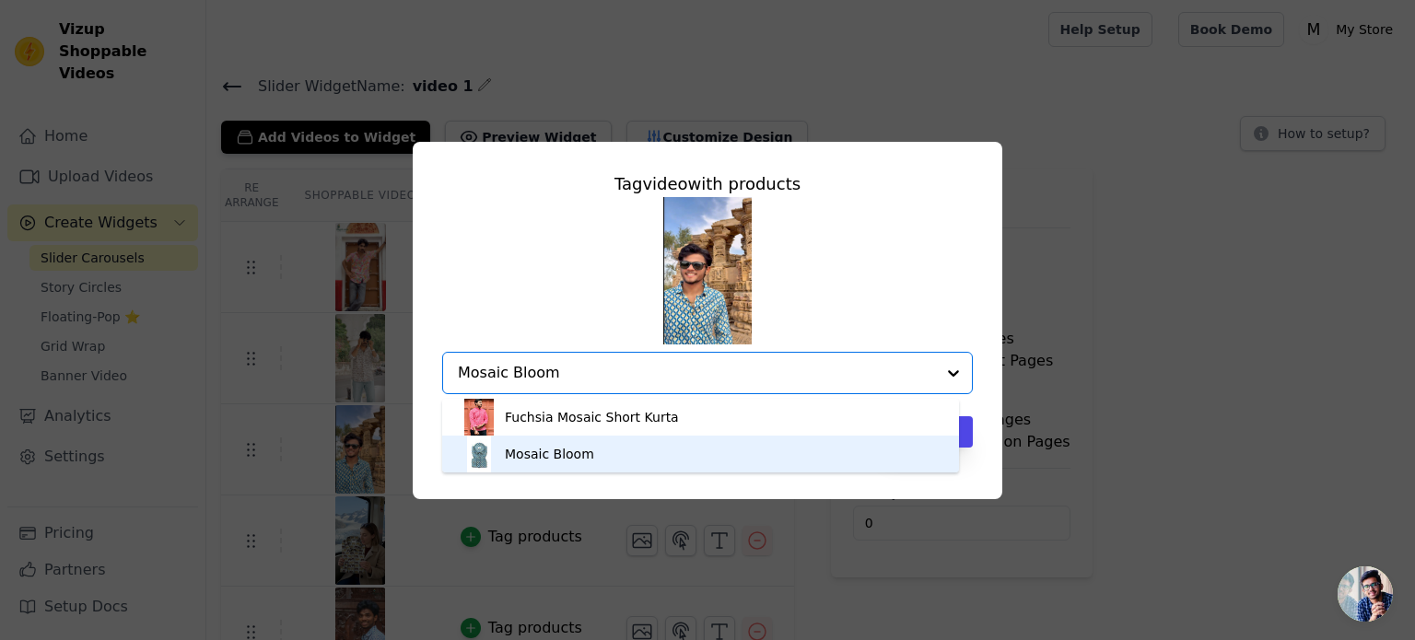
click at [586, 452] on div "Mosaic Bloom" at bounding box center [701, 454] width 480 height 37
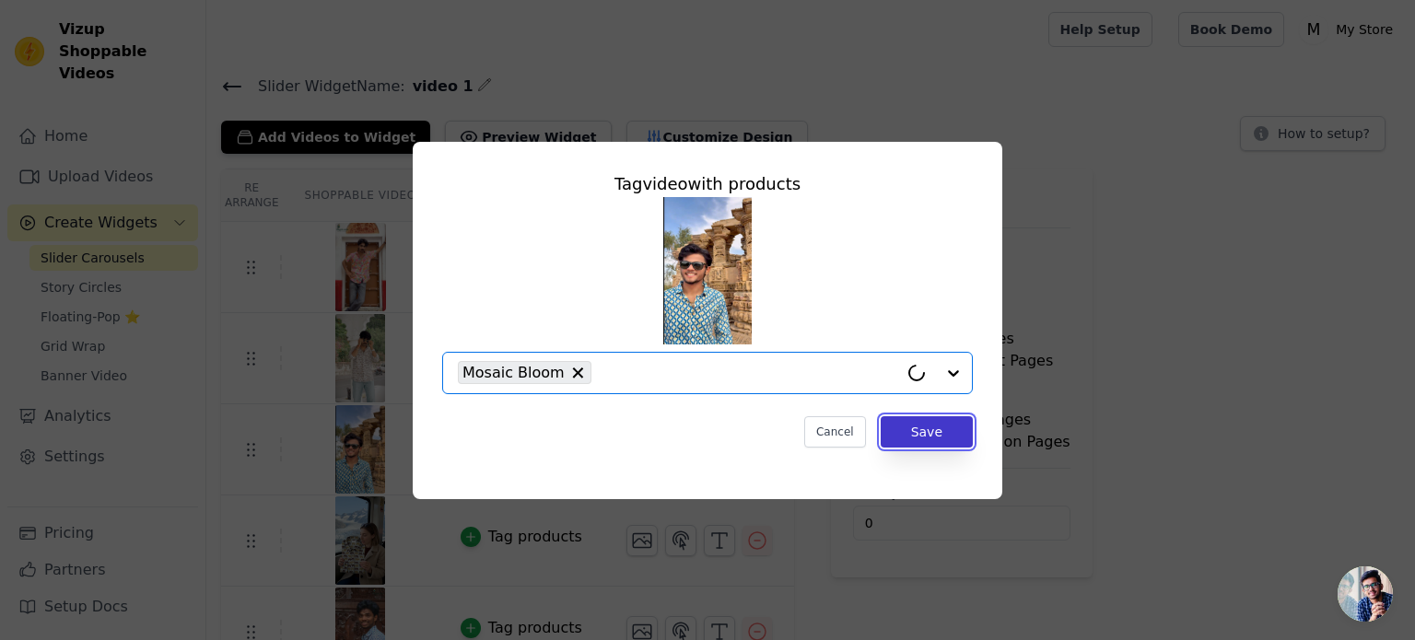
click at [941, 423] on button "Save" at bounding box center [927, 431] width 92 height 31
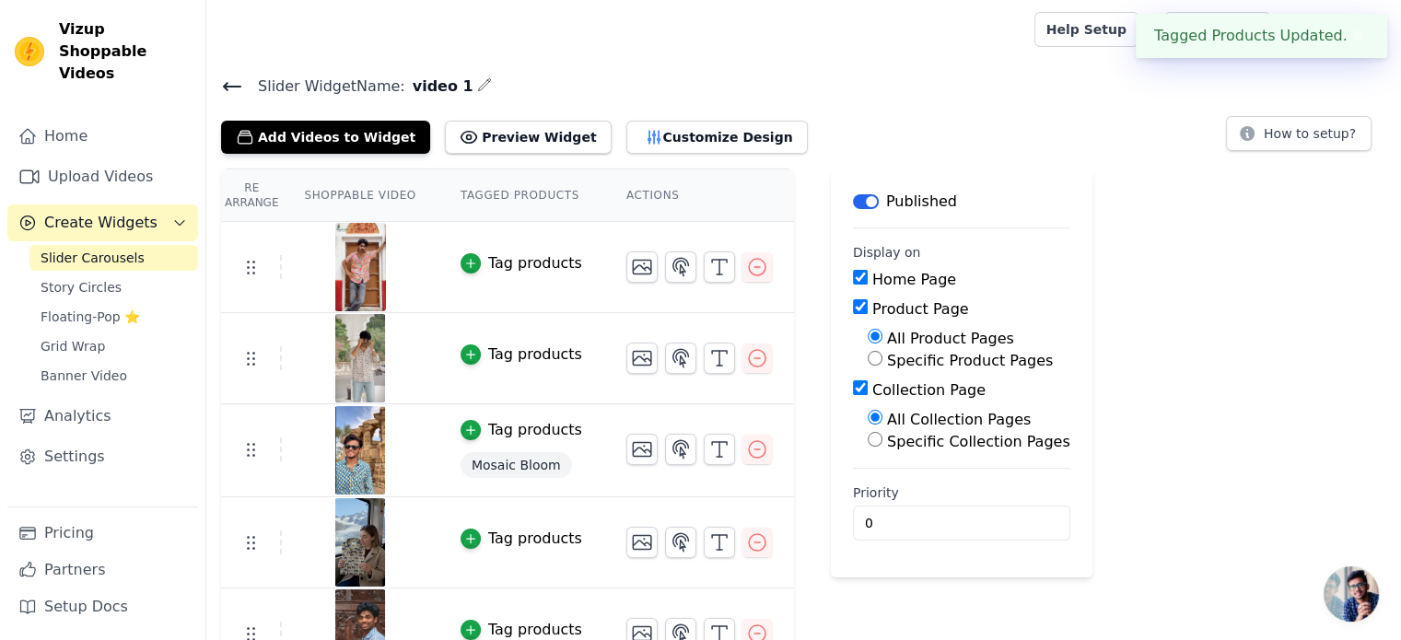
click at [495, 528] on div "Tag products" at bounding box center [535, 539] width 94 height 22
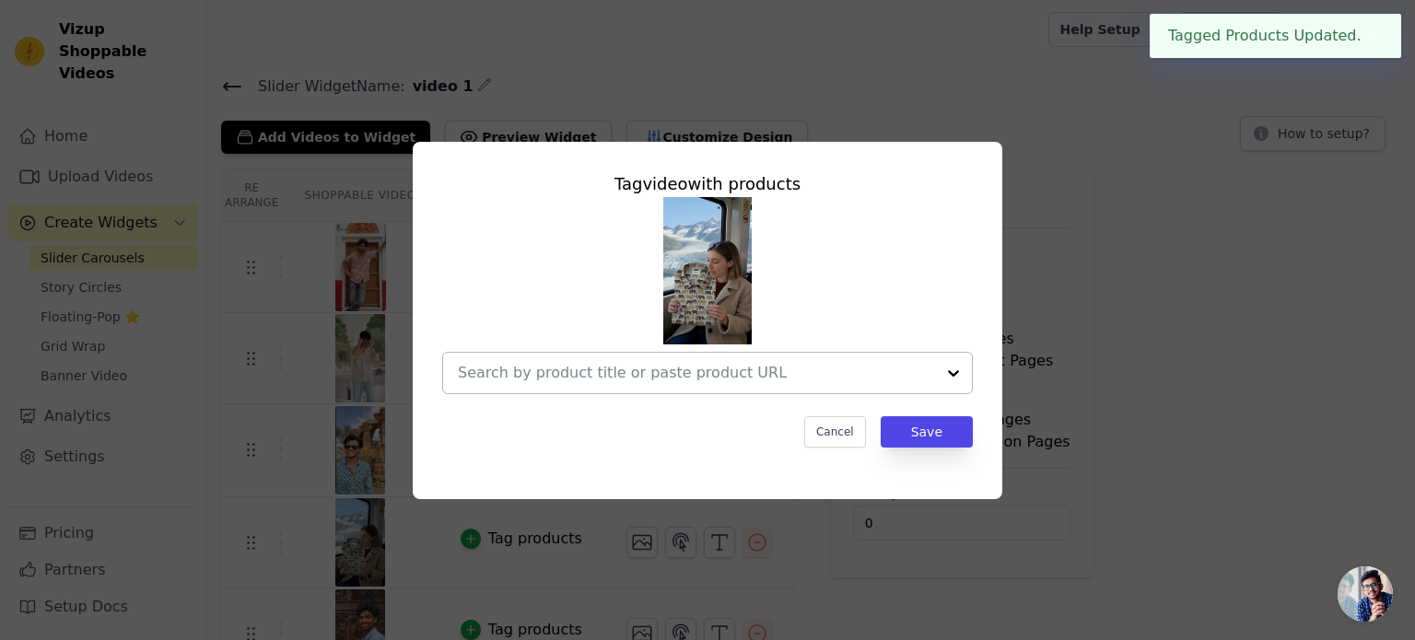
click at [913, 370] on input "text" at bounding box center [696, 373] width 477 height 22
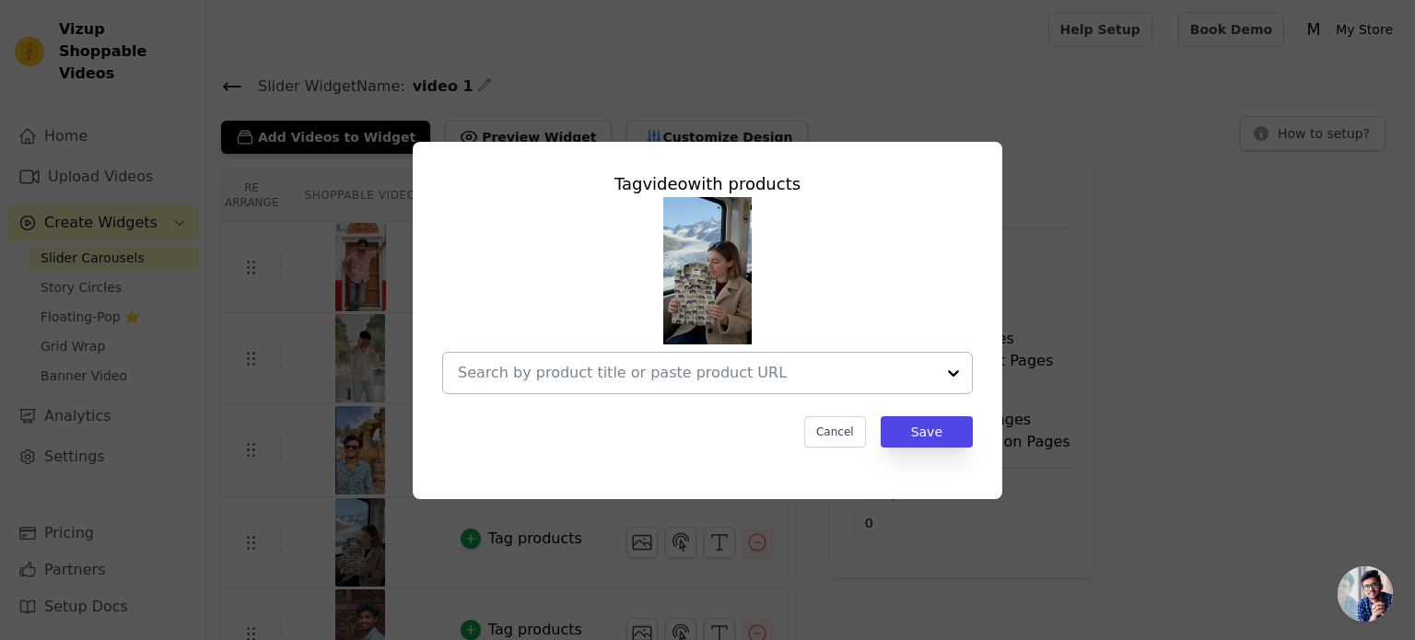
click at [548, 359] on div at bounding box center [696, 373] width 477 height 41
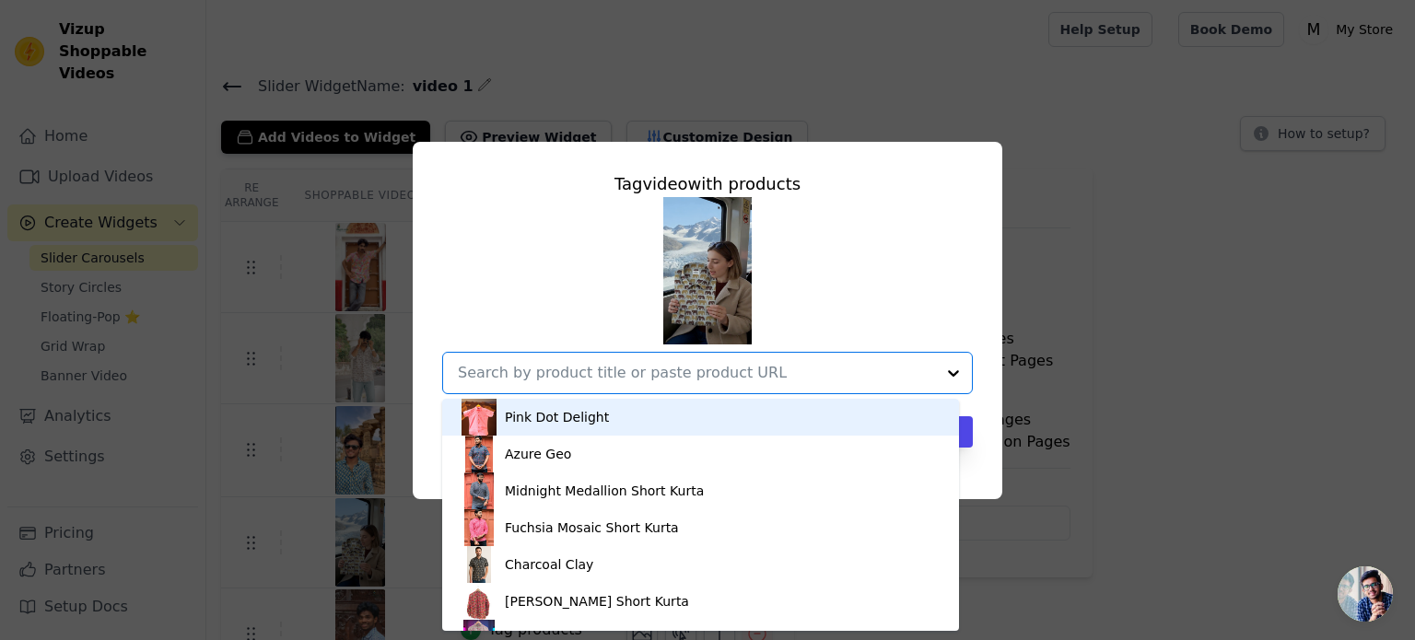
paste input "Golden Herd"
type input "Golden Herd"
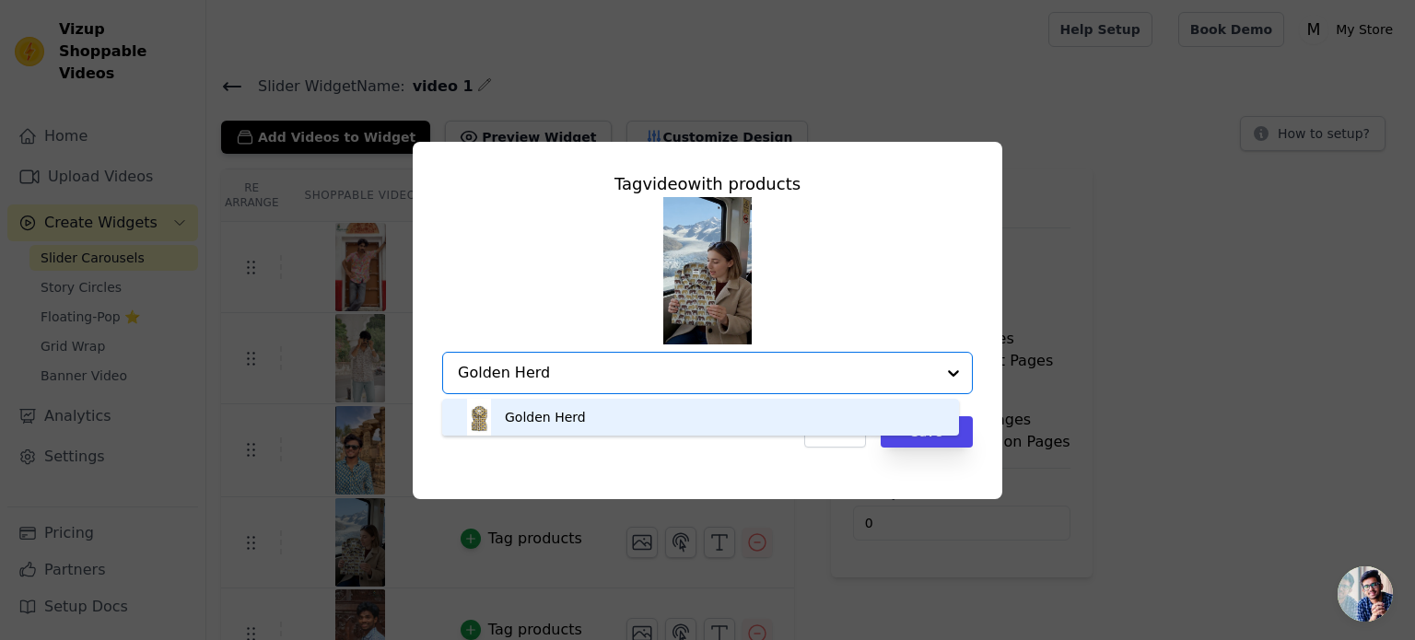
click at [564, 420] on div "Golden Herd" at bounding box center [545, 417] width 81 height 18
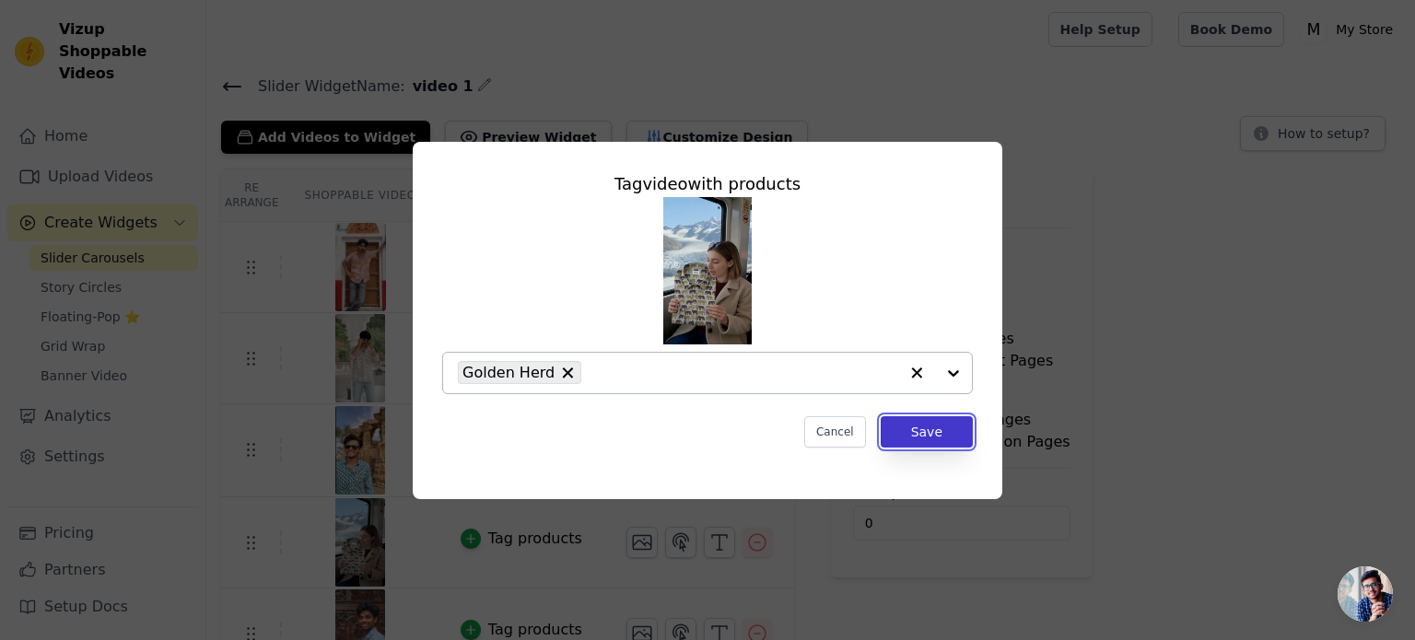
click at [906, 429] on button "Save" at bounding box center [927, 431] width 92 height 31
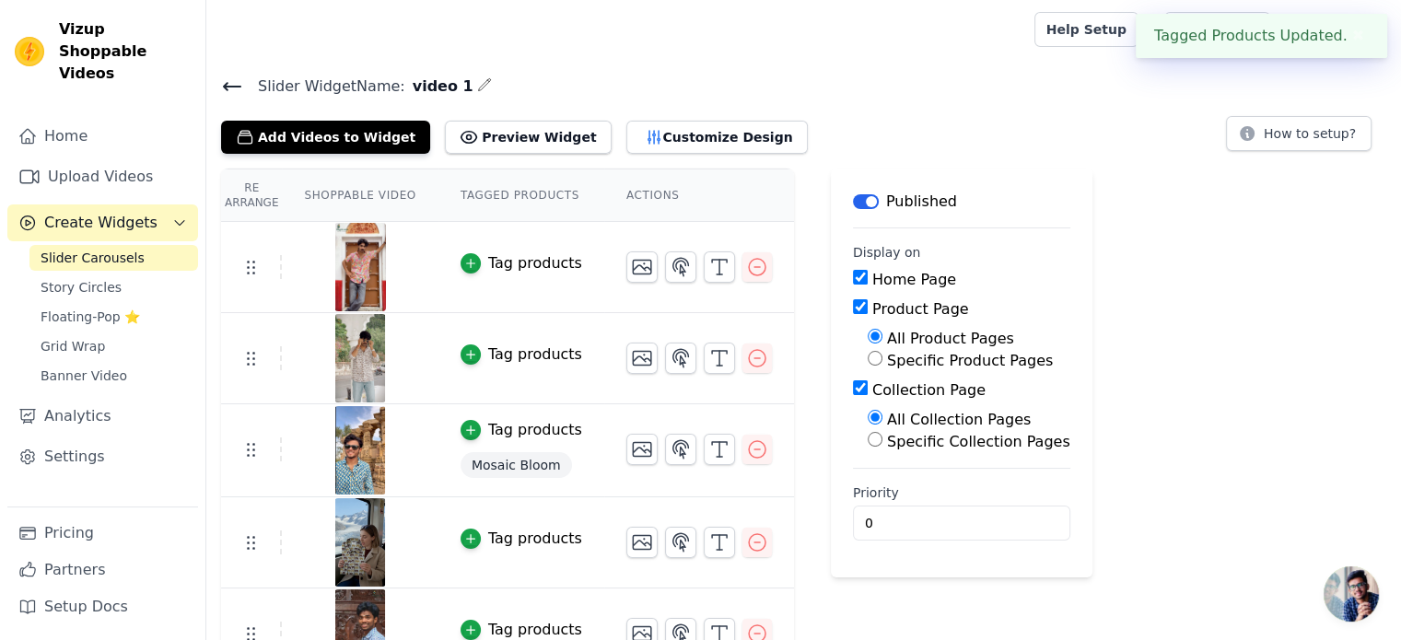
click at [906, 429] on div "Re Arrange Shoppable Video Tagged Products Actions Tag products Tag products Ta…" at bounding box center [803, 424] width 1195 height 511
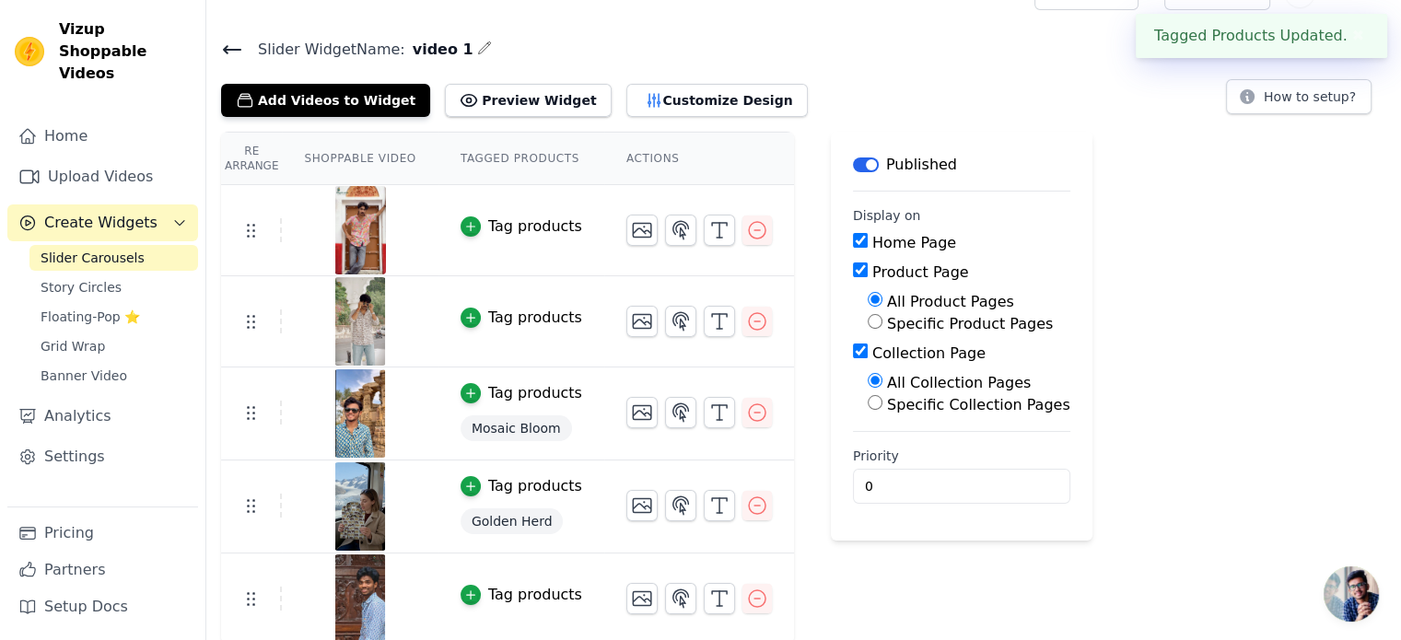
scroll to position [39, 0]
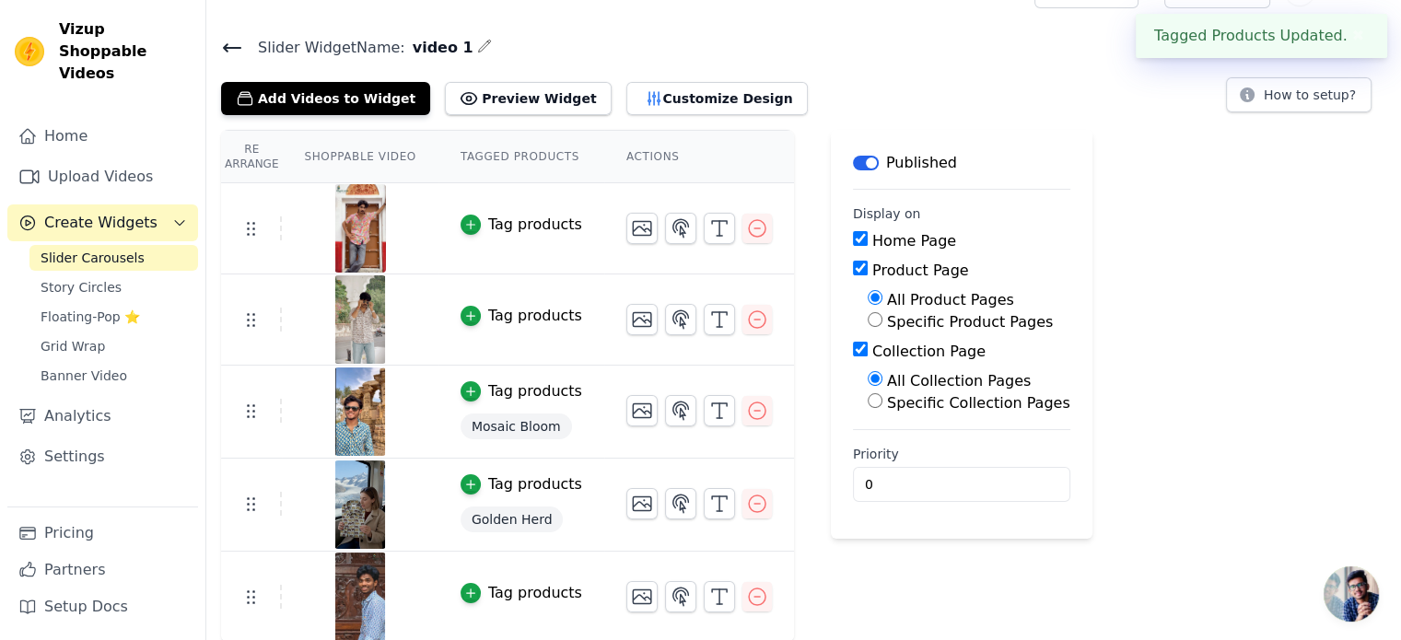
click at [512, 300] on td "Tag products" at bounding box center [522, 320] width 166 height 91
click at [509, 314] on div "Tag products" at bounding box center [535, 316] width 94 height 22
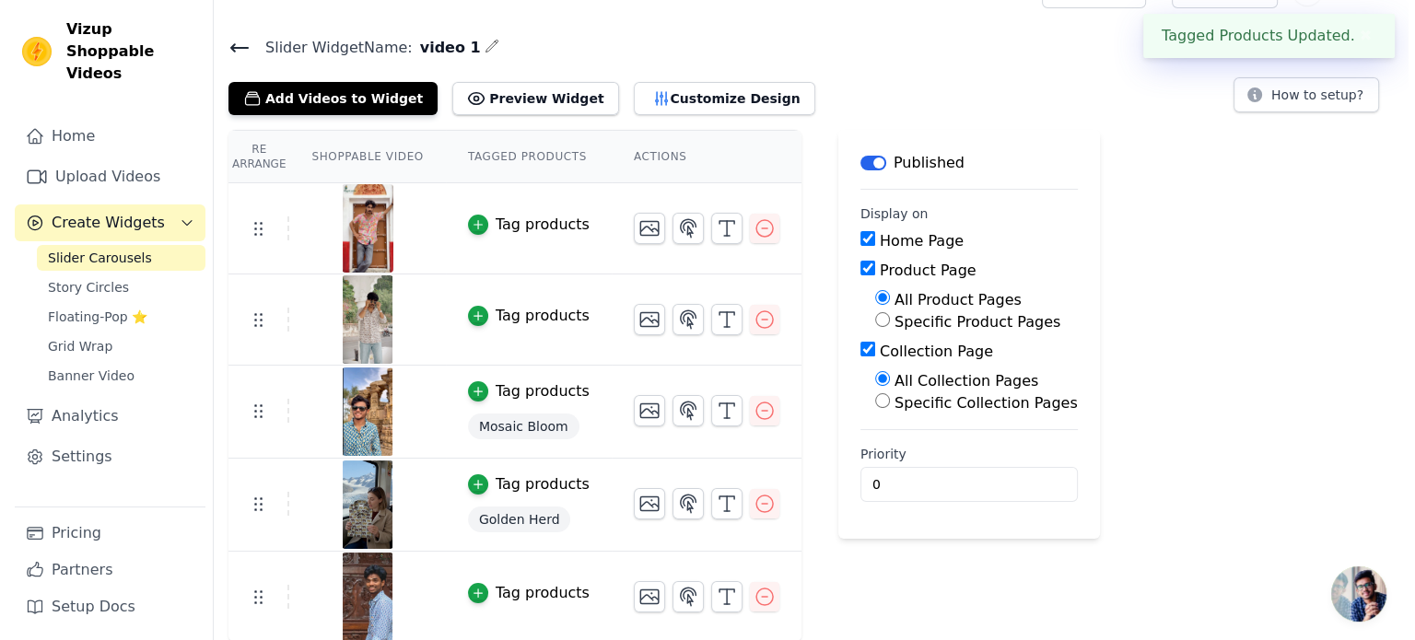
scroll to position [0, 0]
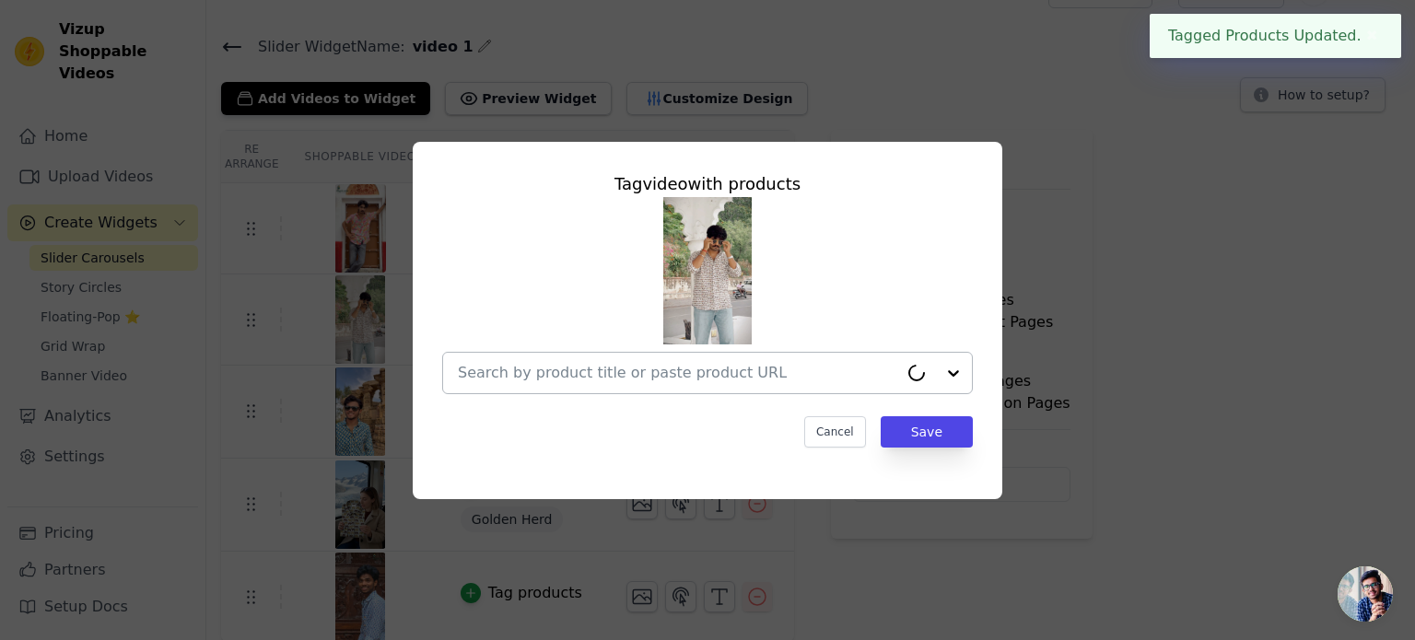
click at [719, 371] on input "text" at bounding box center [678, 373] width 440 height 22
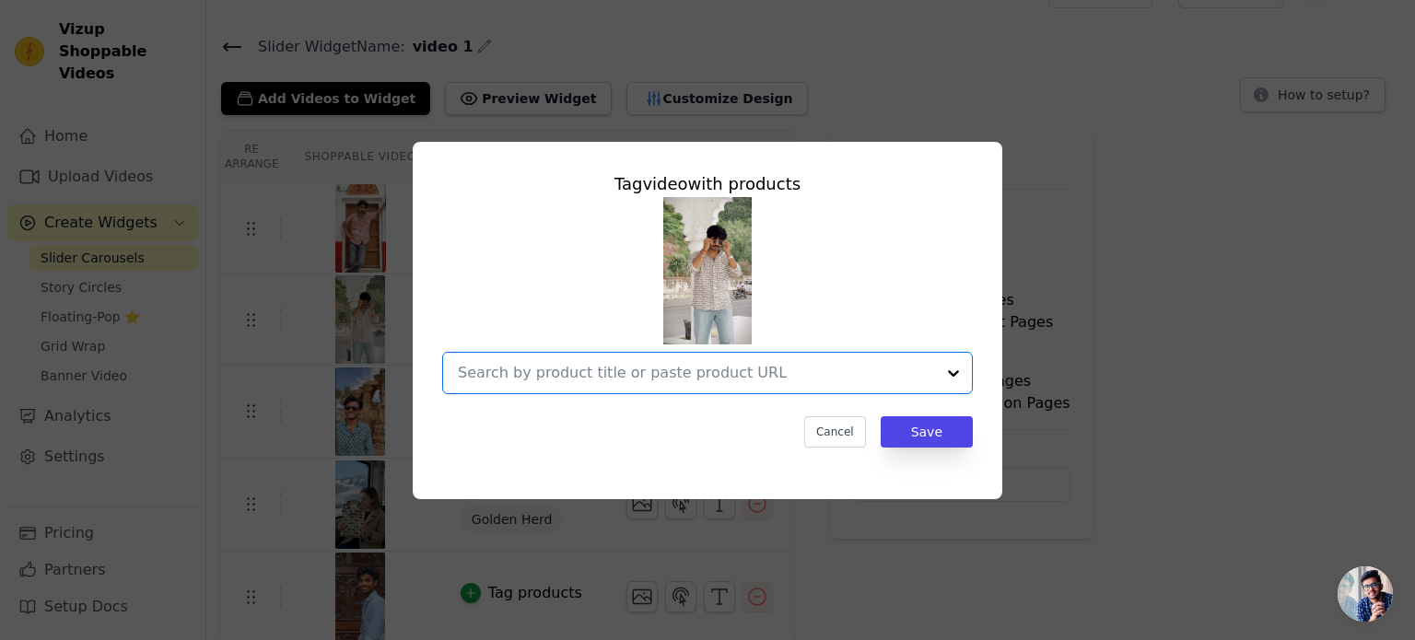
click at [591, 373] on input "text" at bounding box center [696, 373] width 477 height 22
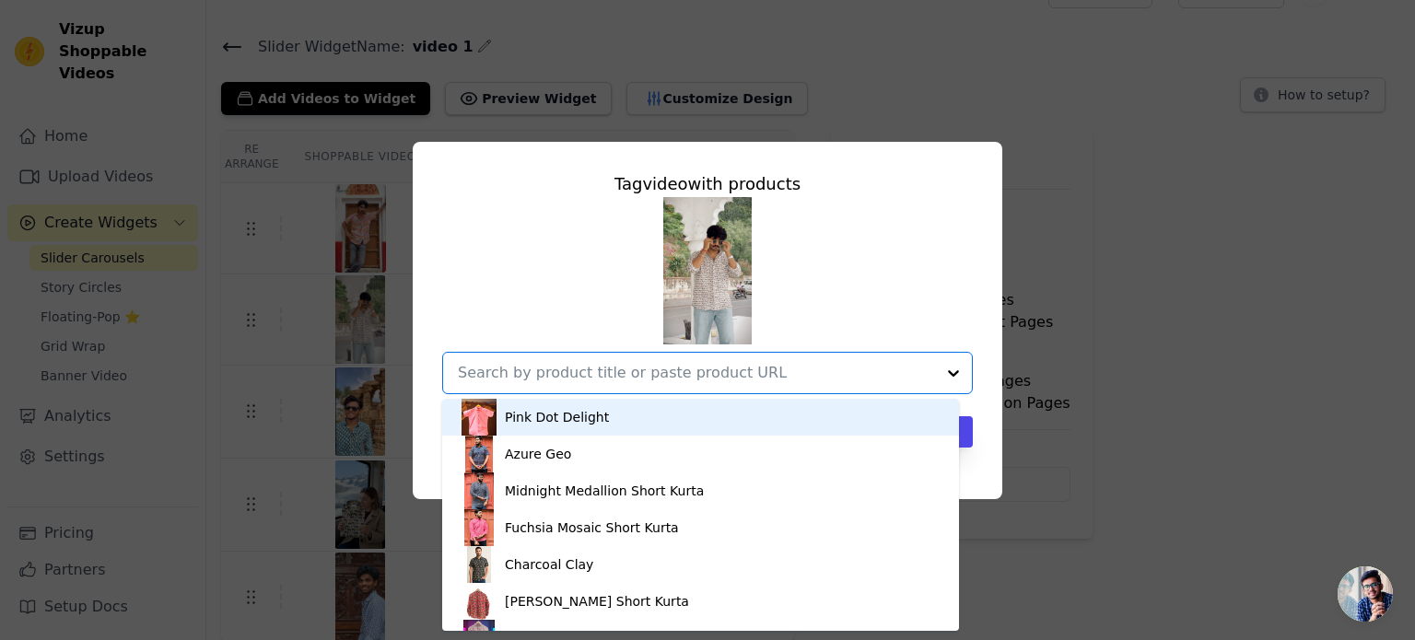
paste input "Desert Caravan"
type input "Desert Caravan"
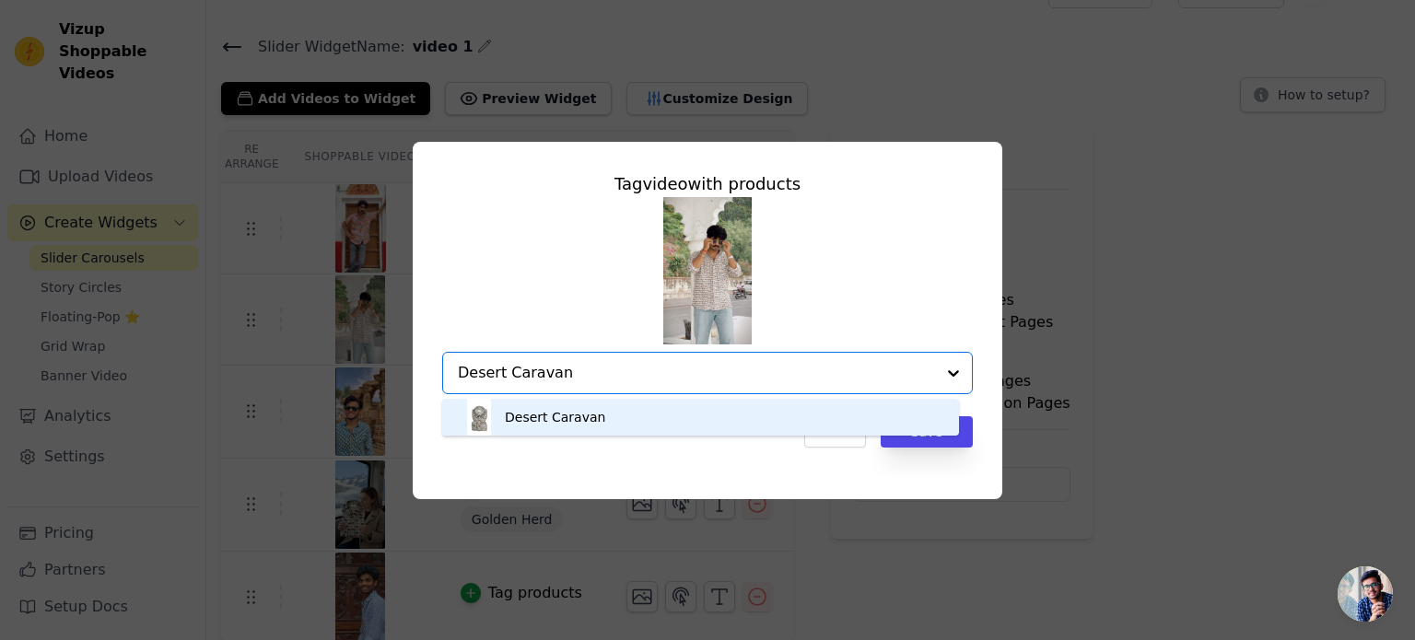
click at [612, 415] on div "Desert Caravan" at bounding box center [701, 417] width 480 height 37
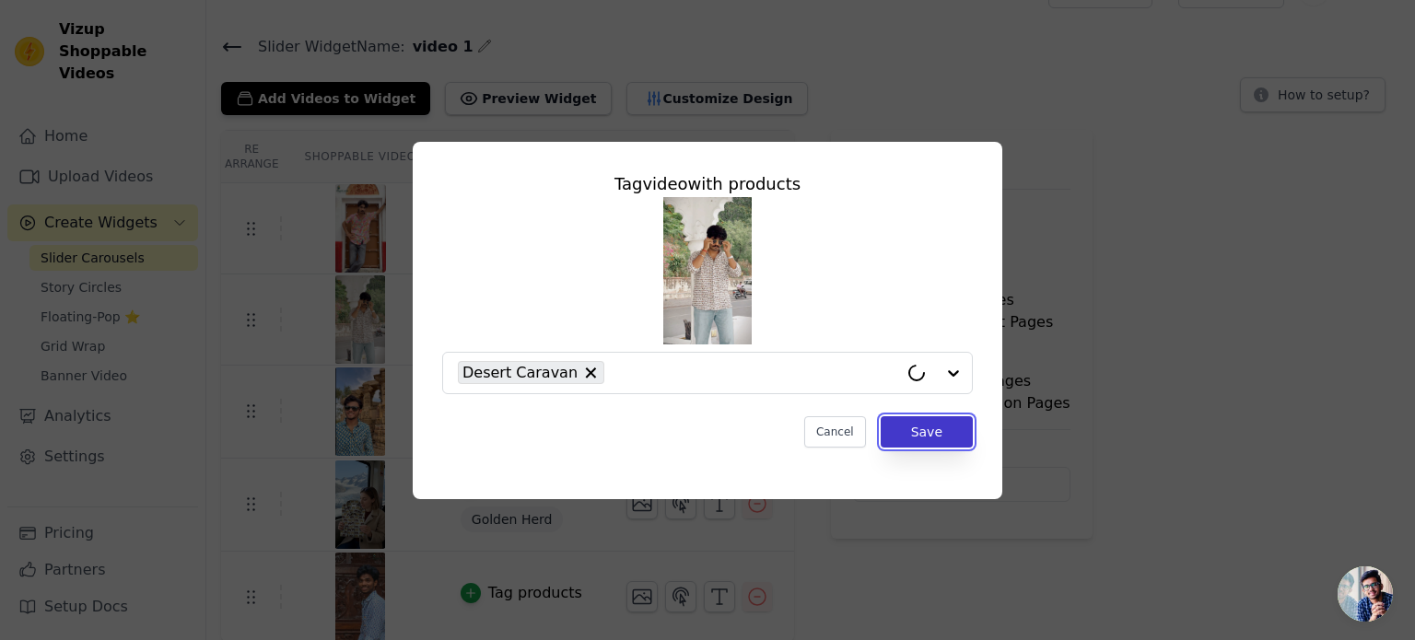
click at [967, 438] on button "Save" at bounding box center [927, 431] width 92 height 31
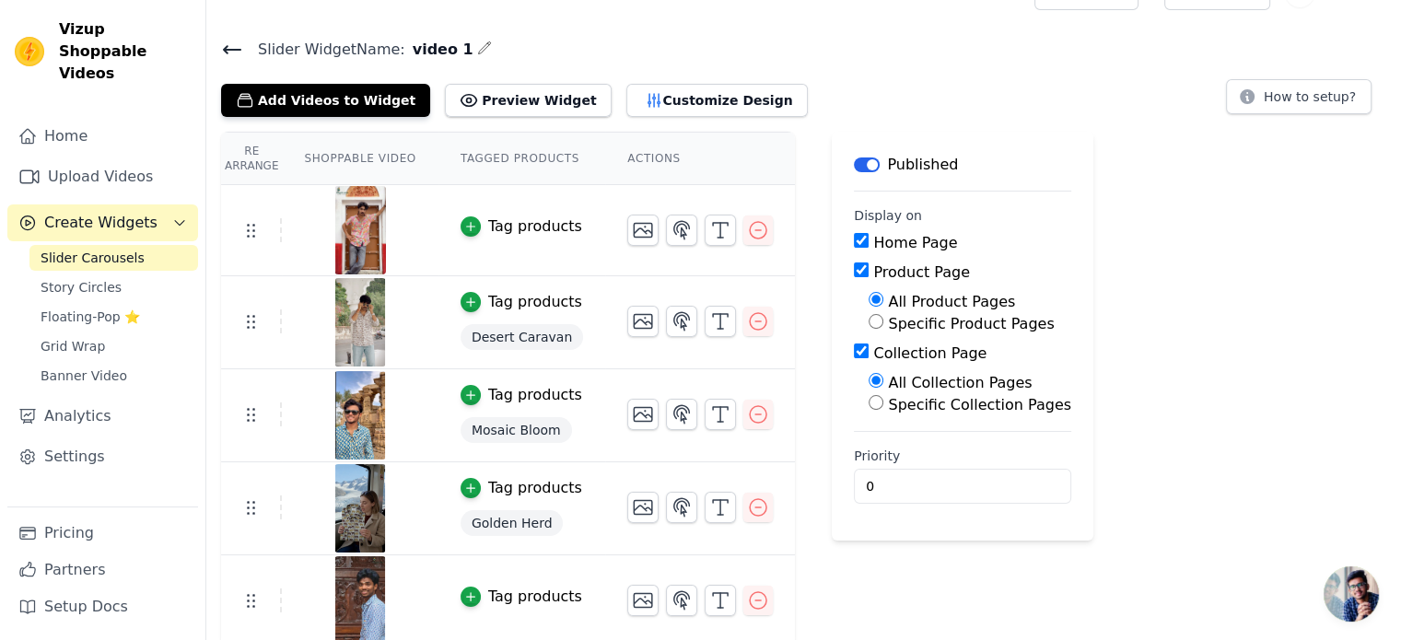
scroll to position [41, 0]
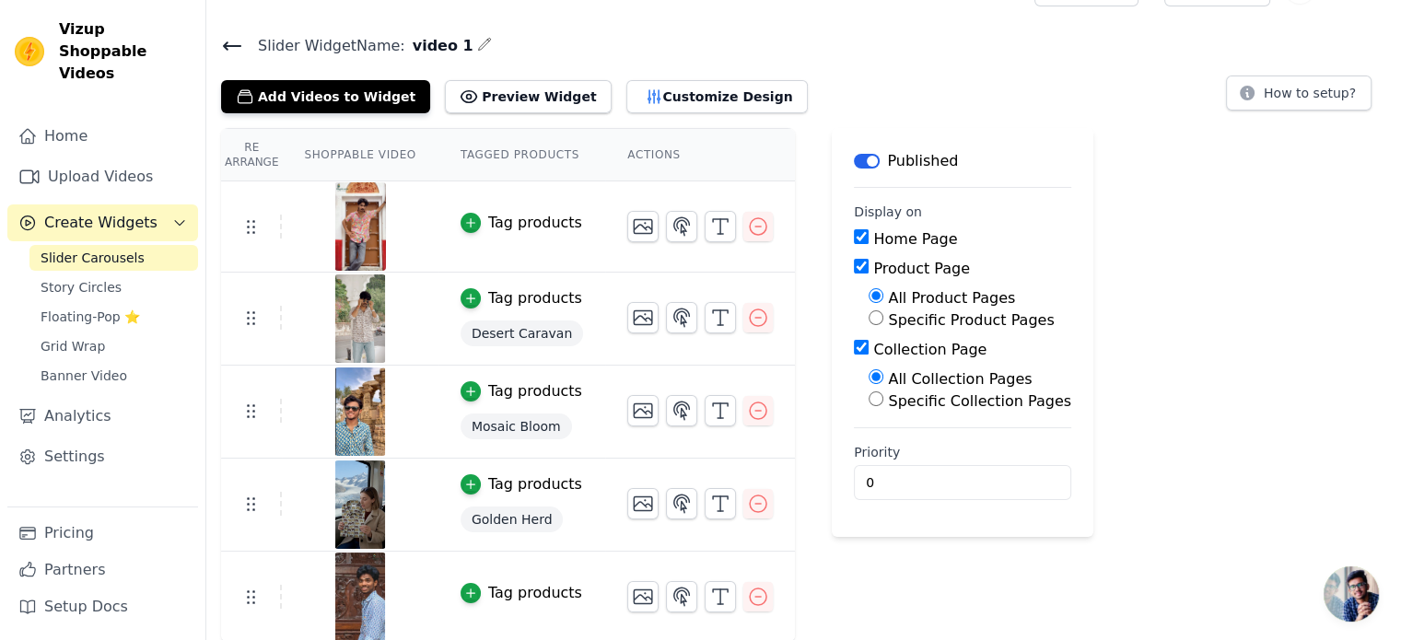
click at [492, 591] on div "Tag products" at bounding box center [535, 593] width 94 height 22
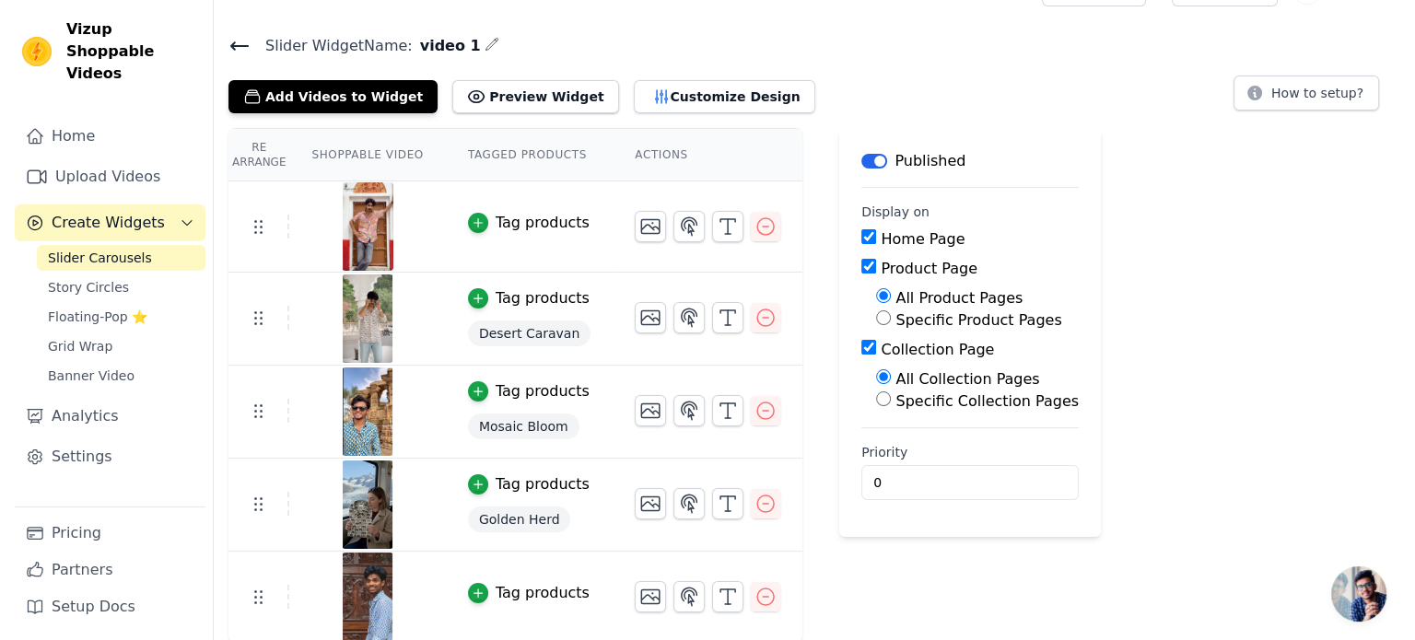
scroll to position [0, 0]
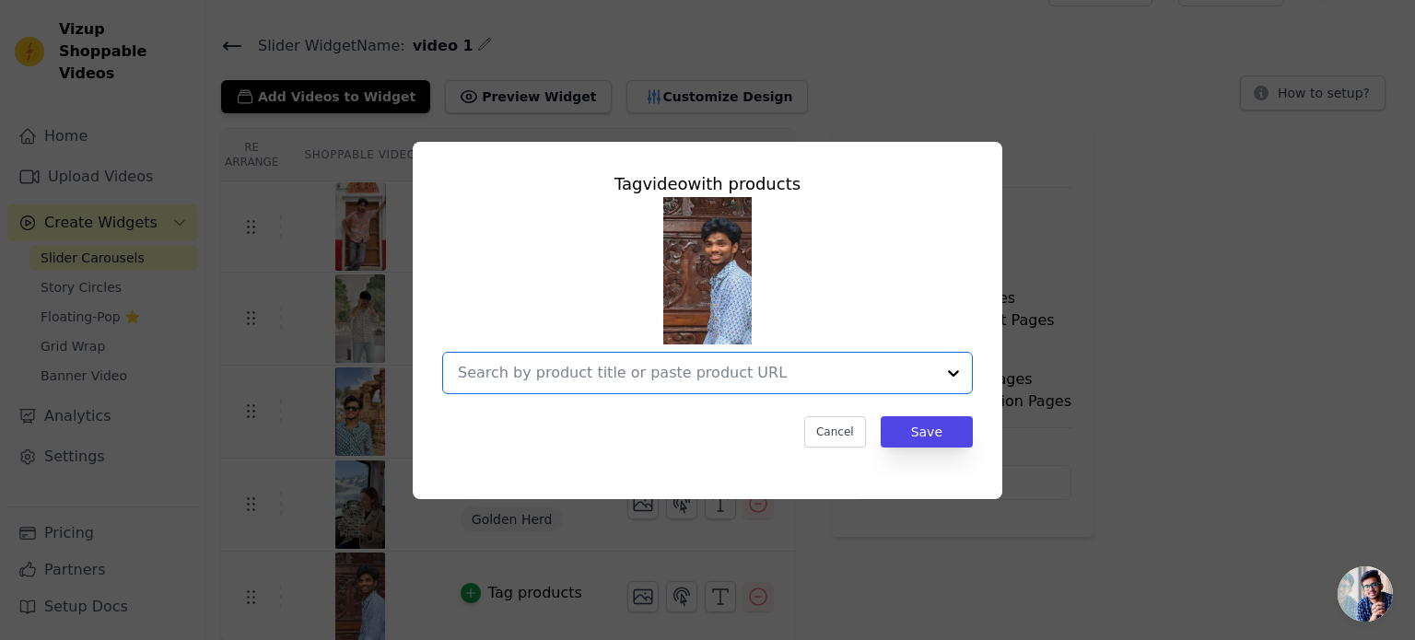
click at [763, 380] on input "text" at bounding box center [696, 373] width 477 height 22
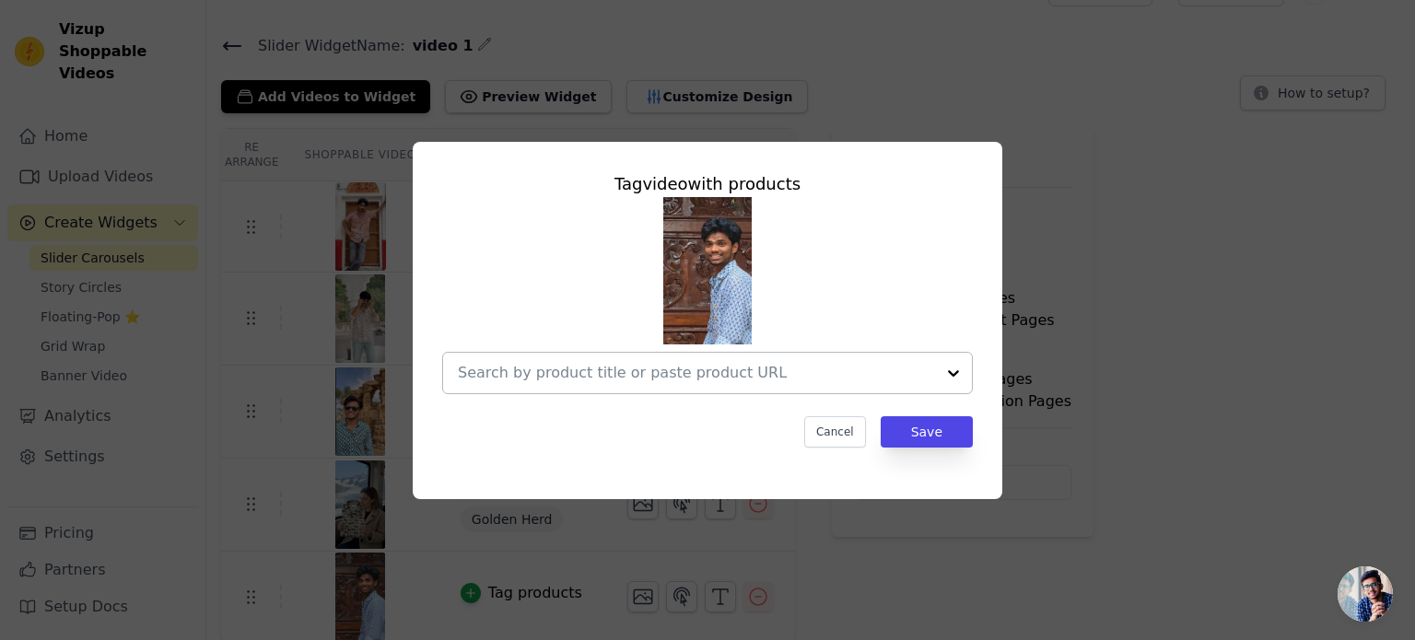
click at [527, 380] on input "text" at bounding box center [696, 373] width 477 height 22
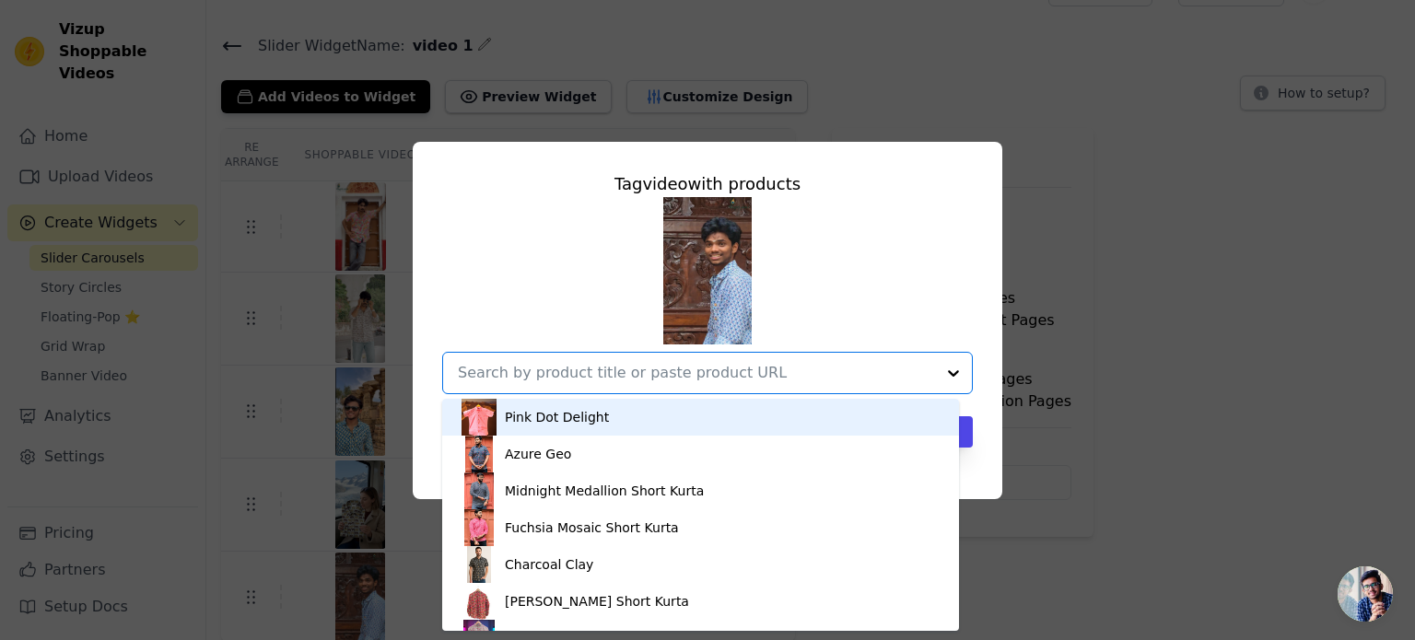
paste input "Spectrum Herd"
type input "Spectrum Herd"
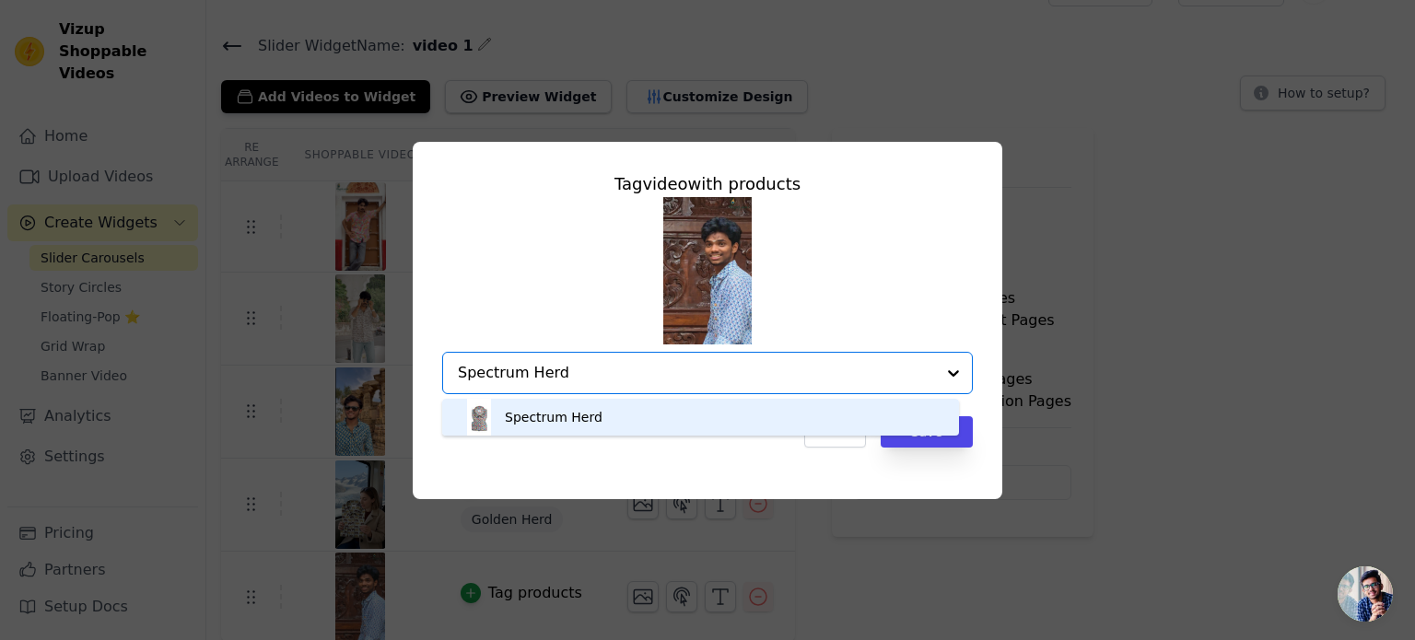
drag, startPoint x: 585, startPoint y: 405, endPoint x: 621, endPoint y: 422, distance: 39.6
click at [585, 410] on div "Spectrum Herd" at bounding box center [701, 417] width 480 height 37
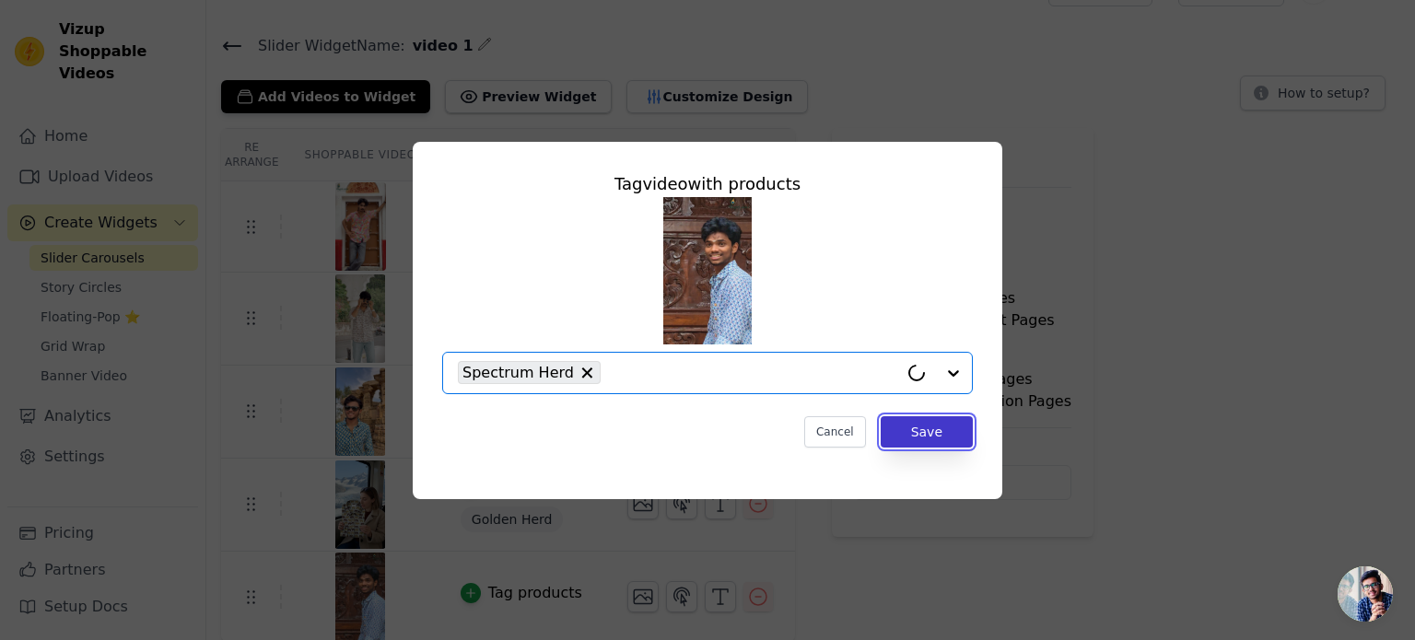
click at [902, 427] on button "Save" at bounding box center [927, 431] width 92 height 31
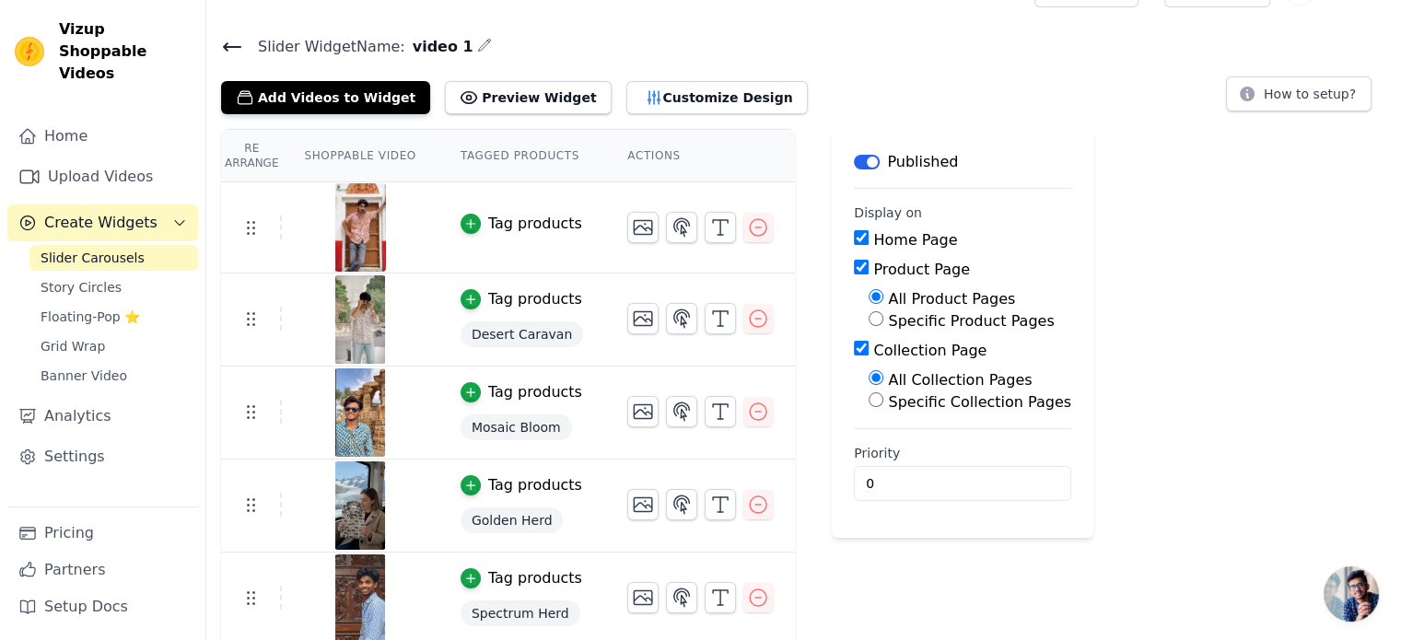
scroll to position [42, 0]
